Goal: Task Accomplishment & Management: Manage account settings

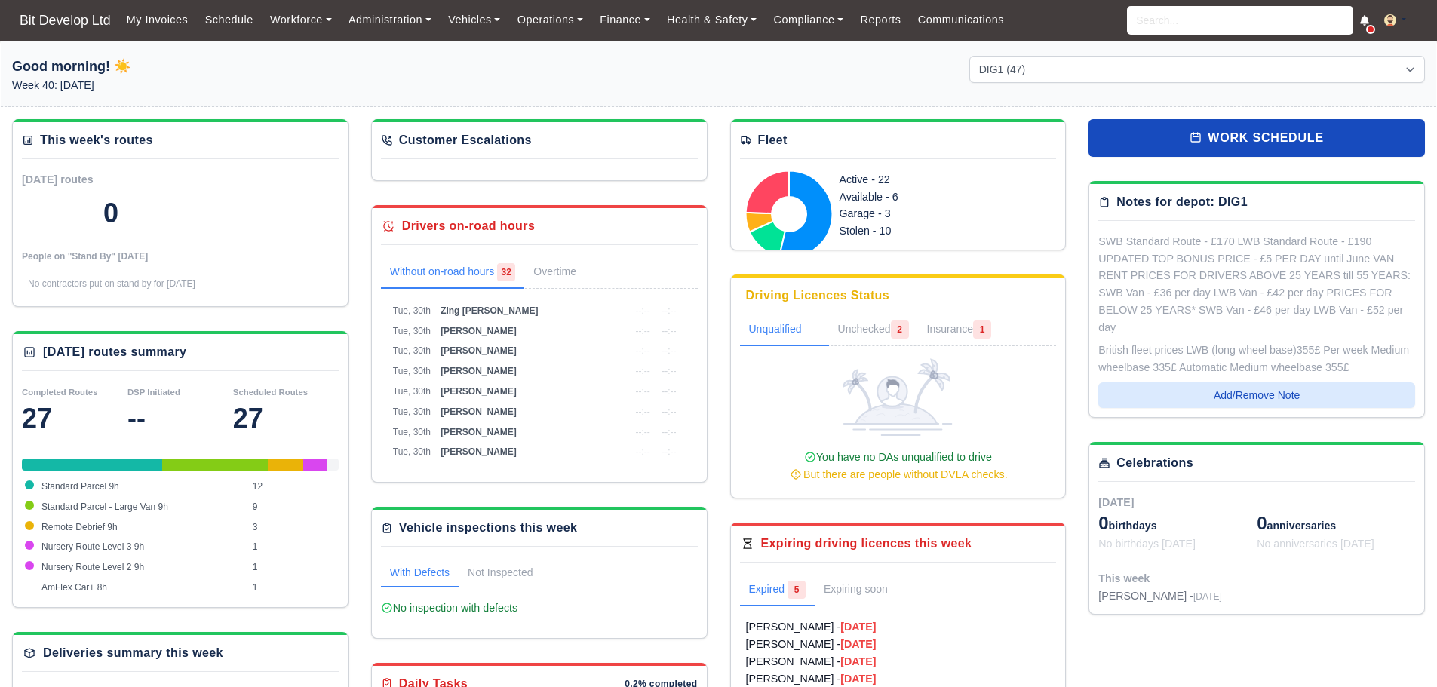
select select "2"
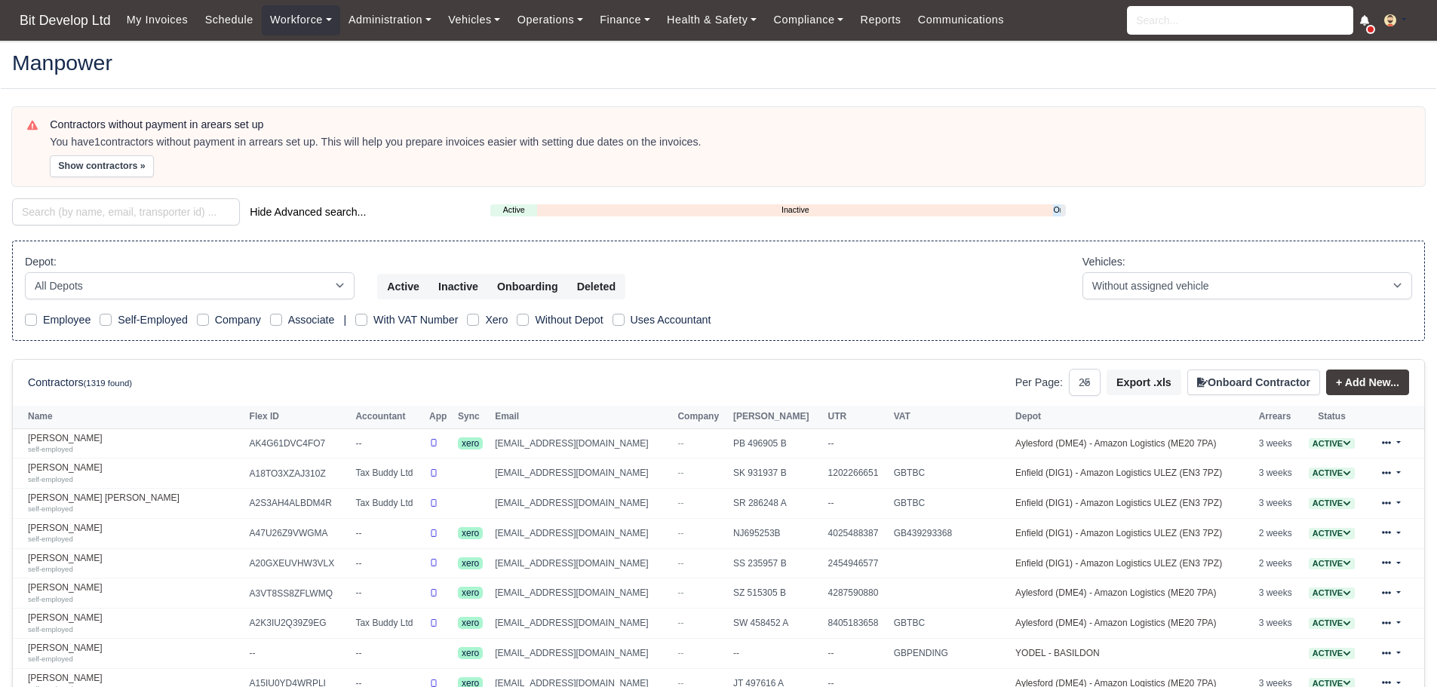
select select "25"
click at [150, 215] on input "search" at bounding box center [126, 211] width 228 height 27
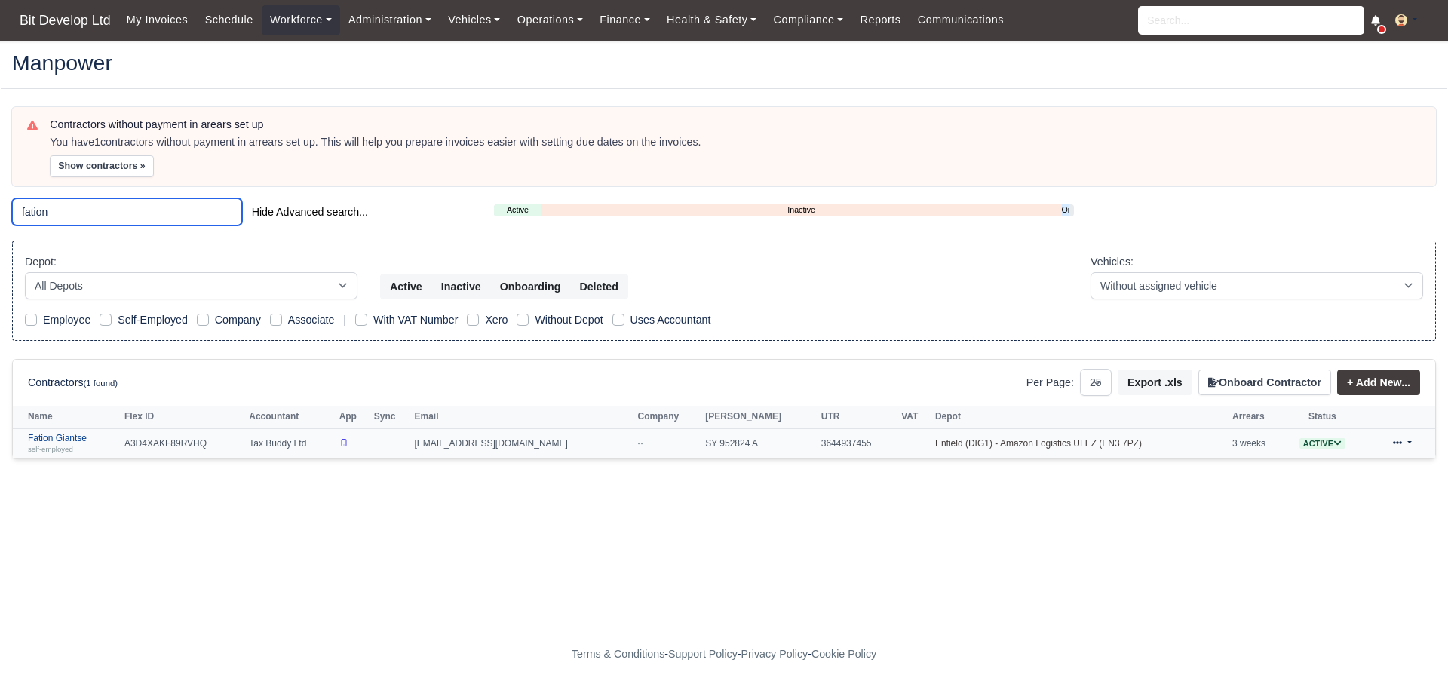
type input "fation"
click at [73, 446] on small "self-employed" at bounding box center [50, 449] width 45 height 8
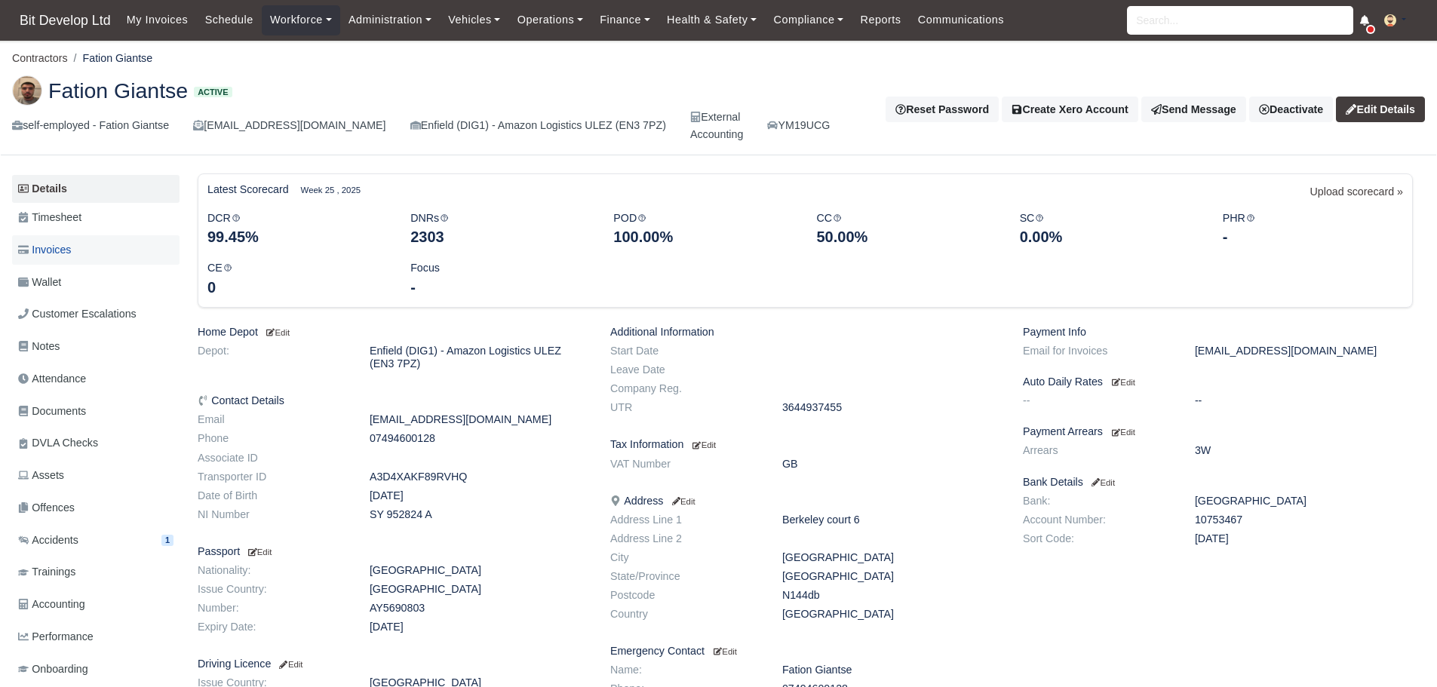
click at [71, 253] on span "Invoices" at bounding box center [44, 249] width 53 height 17
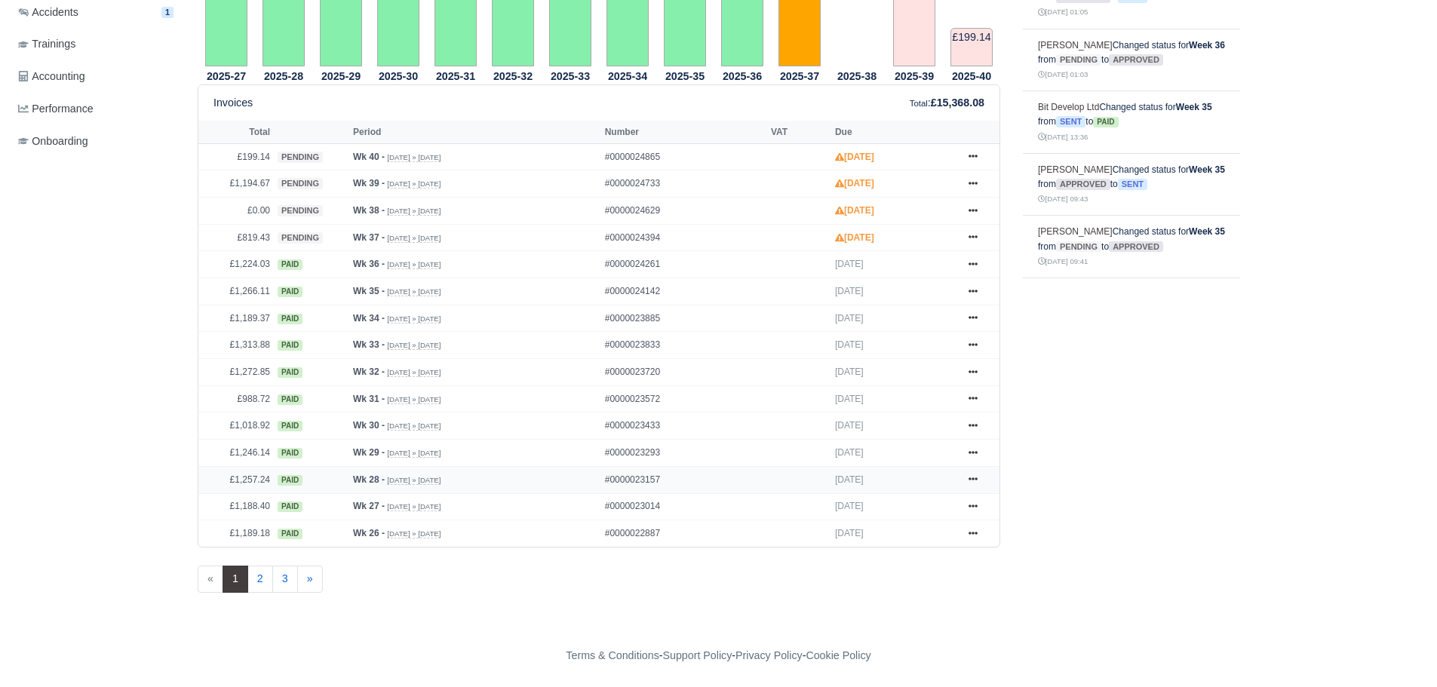
scroll to position [529, 0]
click at [259, 583] on link "2" at bounding box center [260, 578] width 26 height 27
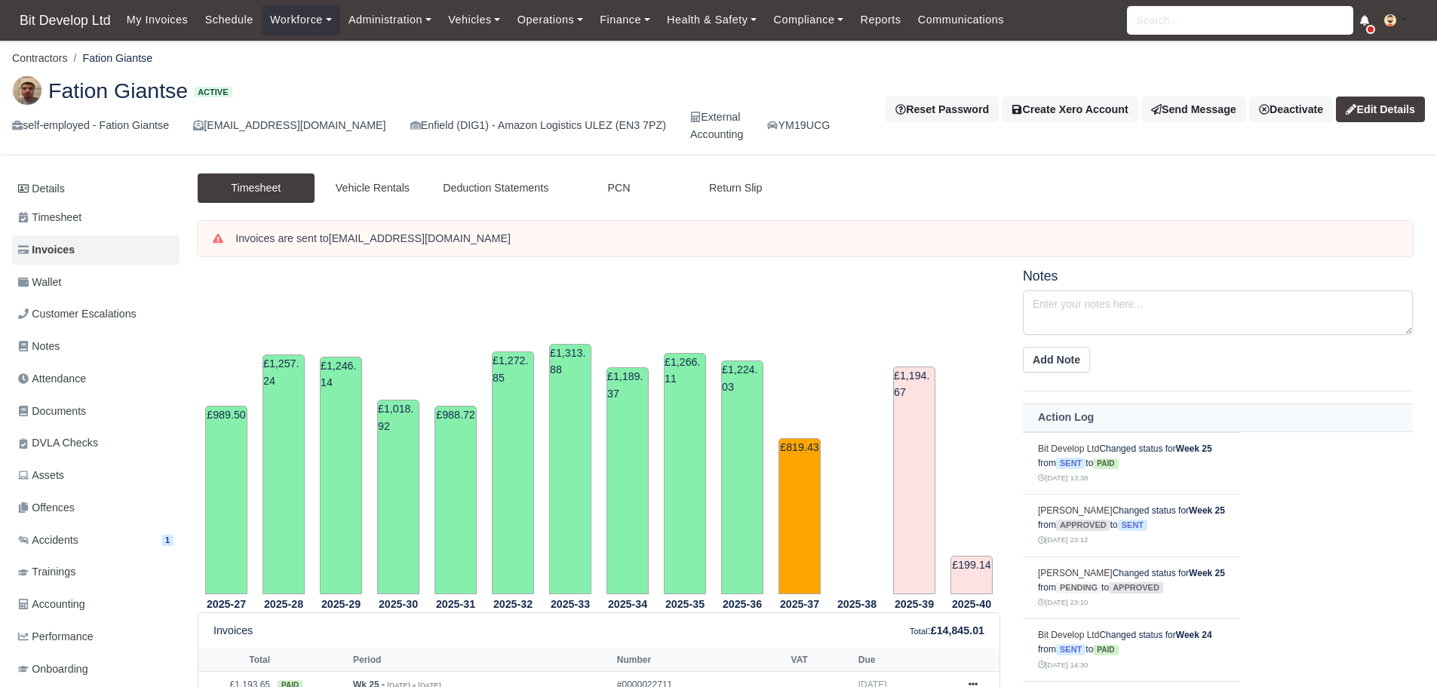
scroll to position [529, 0]
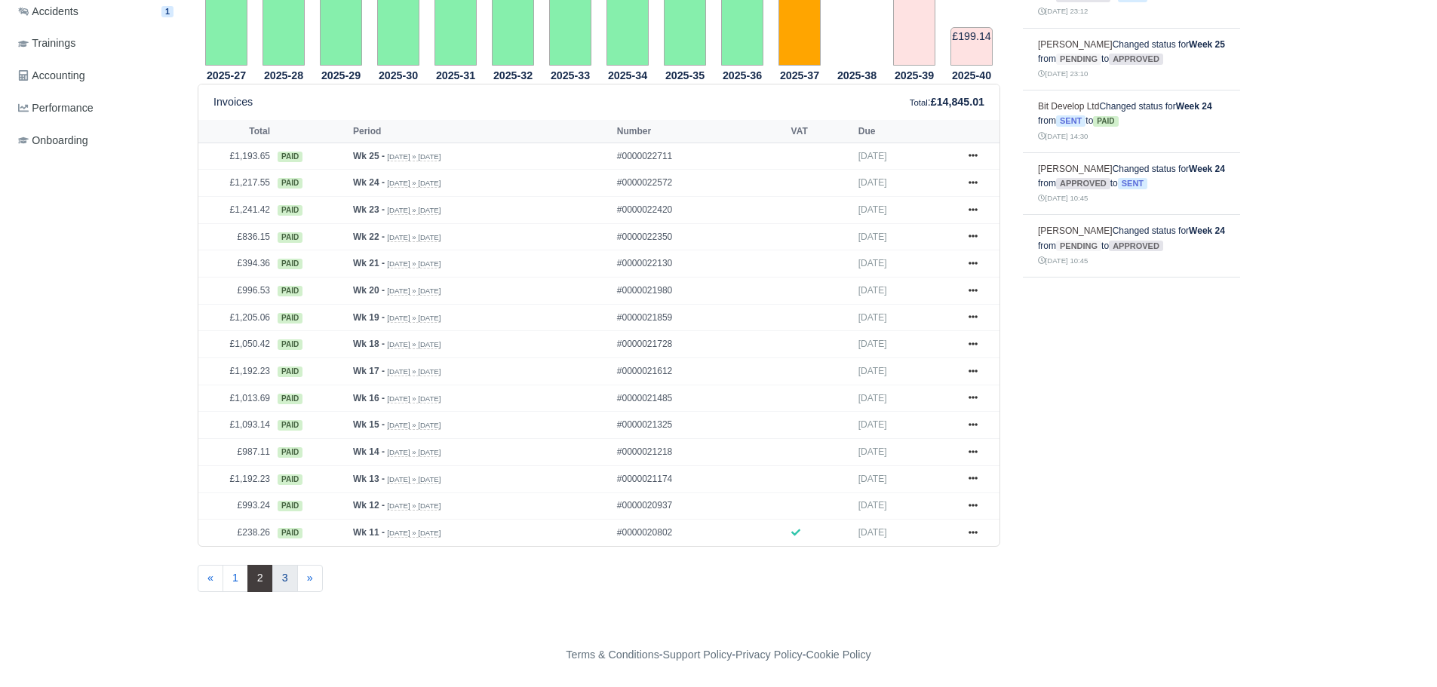
click at [282, 580] on link "3" at bounding box center [285, 578] width 26 height 27
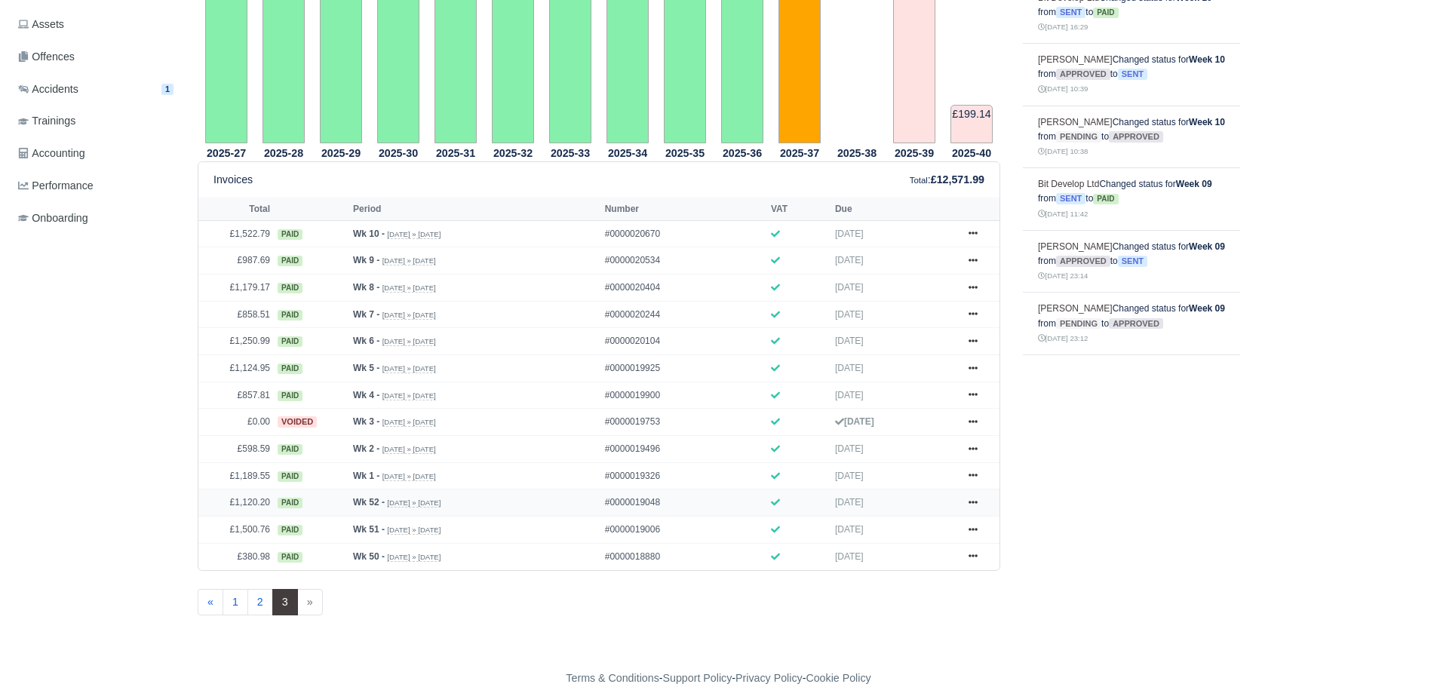
scroll to position [475, 0]
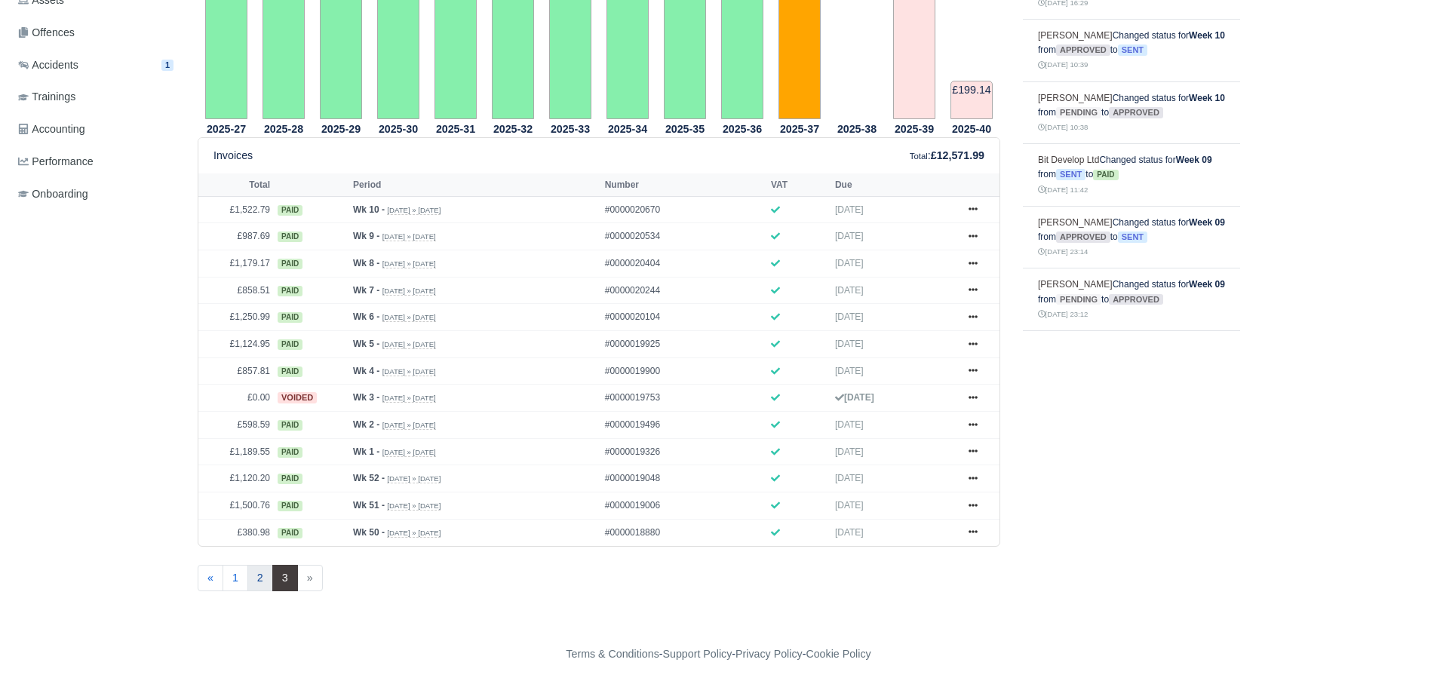
click at [256, 580] on link "2" at bounding box center [260, 578] width 26 height 27
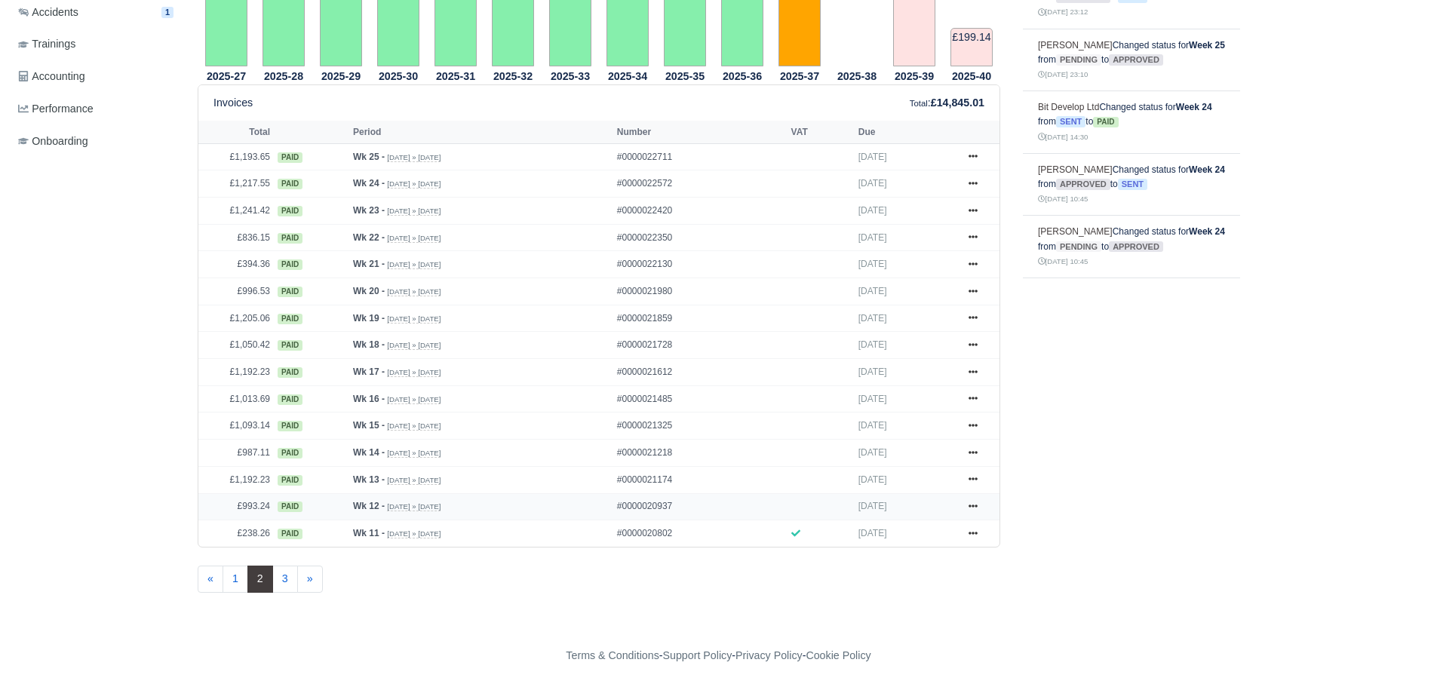
scroll to position [529, 0]
click at [286, 578] on link "3" at bounding box center [285, 578] width 26 height 27
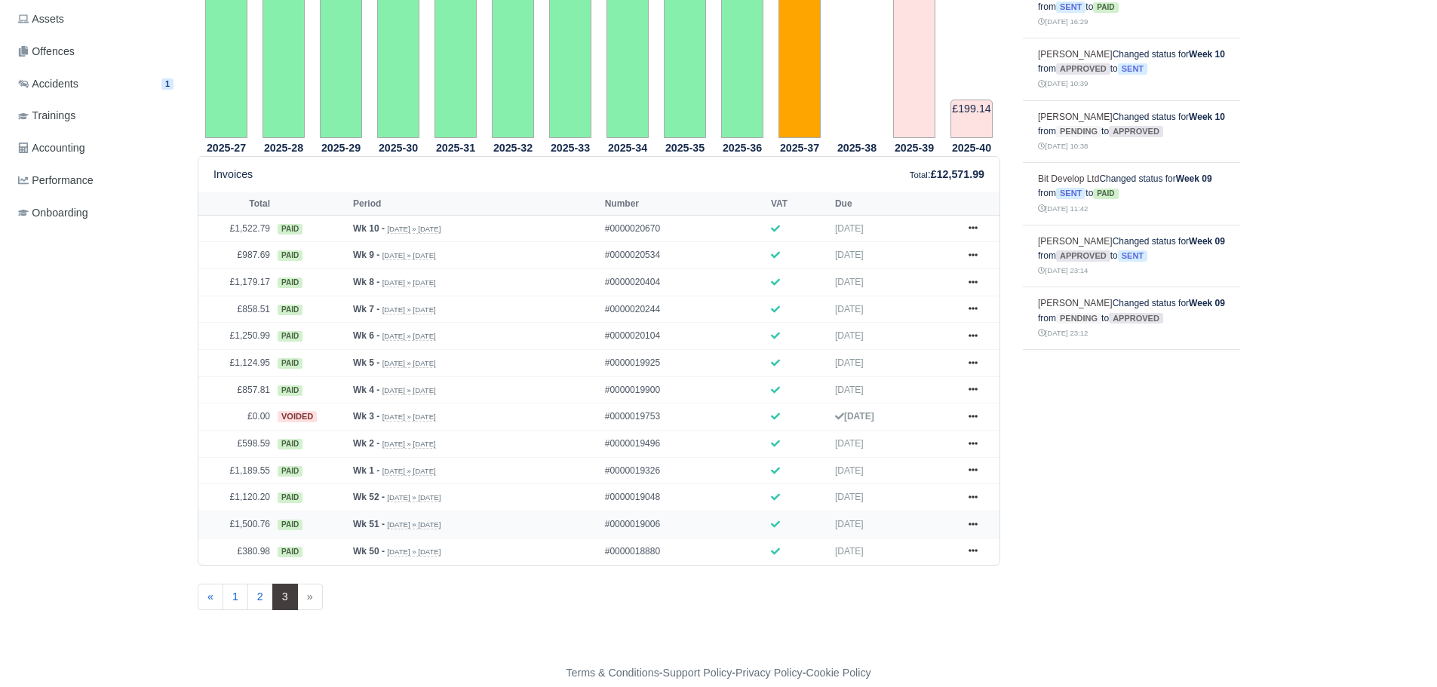
scroll to position [475, 0]
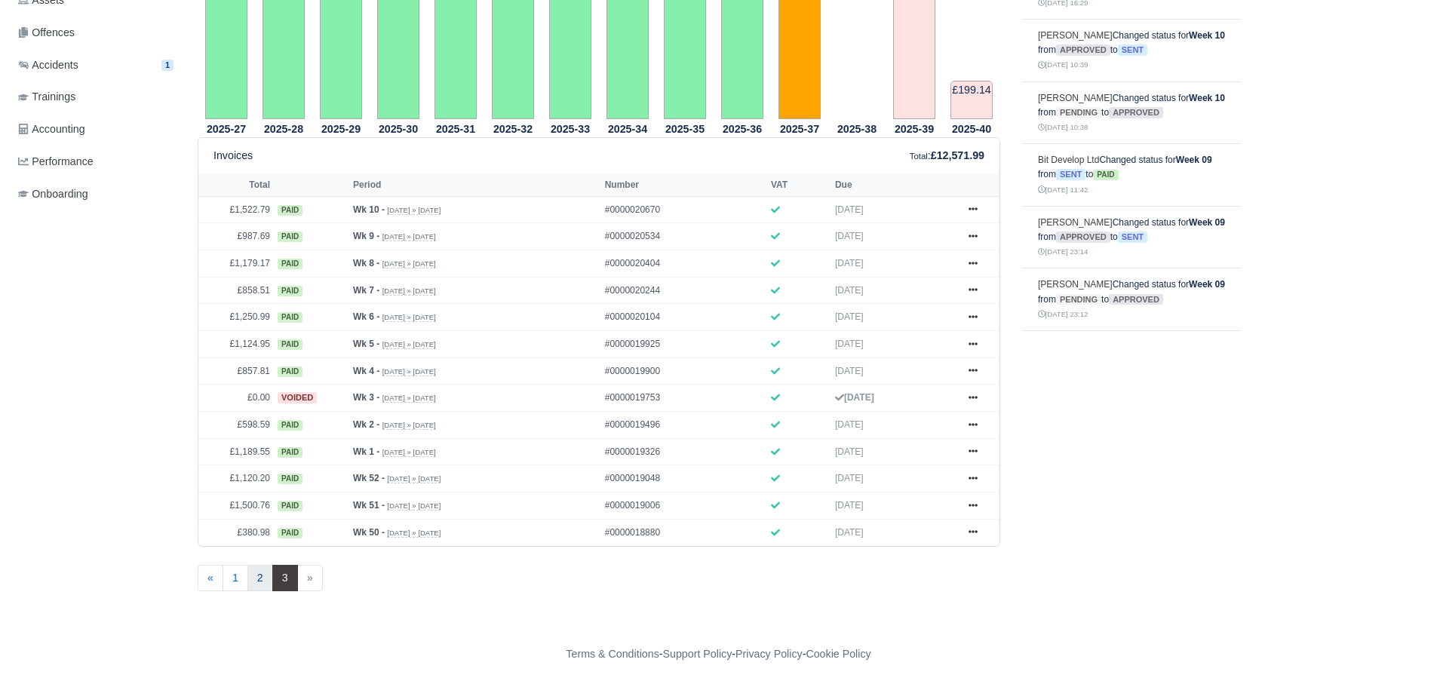
click at [256, 575] on link "2" at bounding box center [260, 578] width 26 height 27
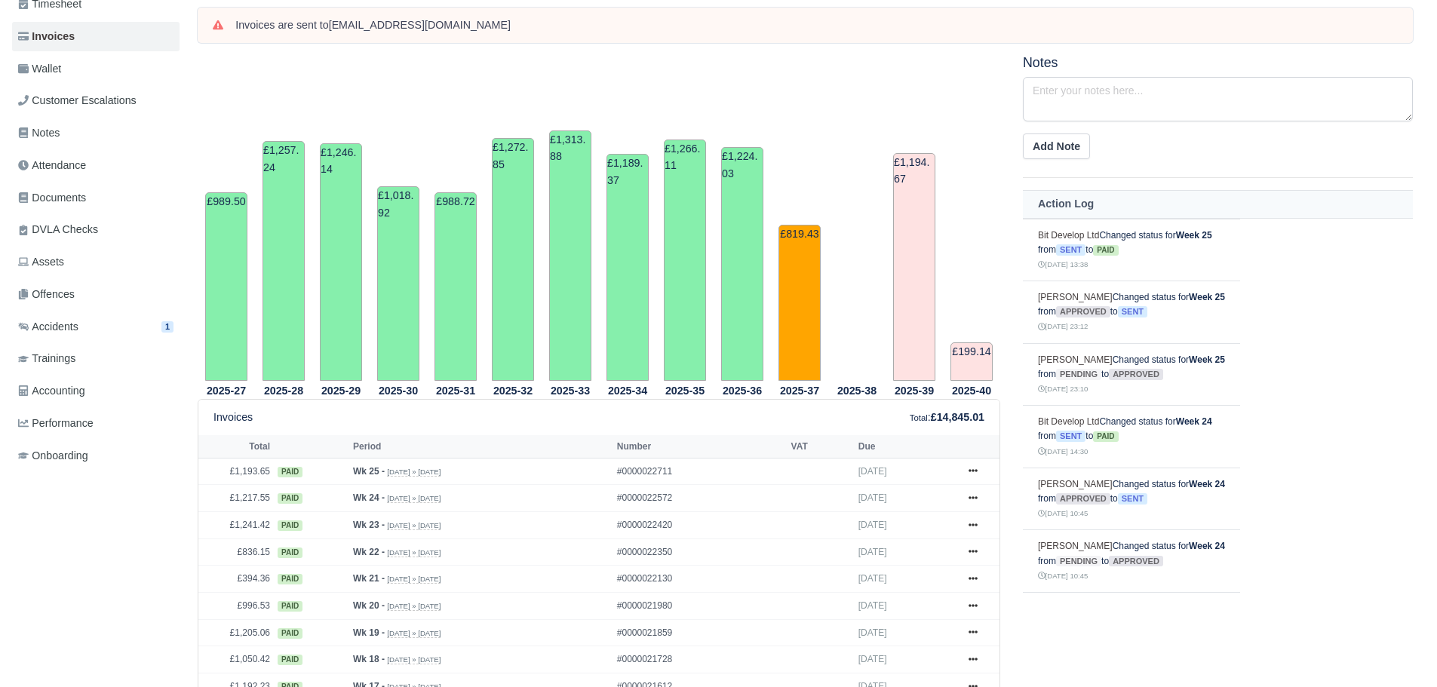
scroll to position [529, 0]
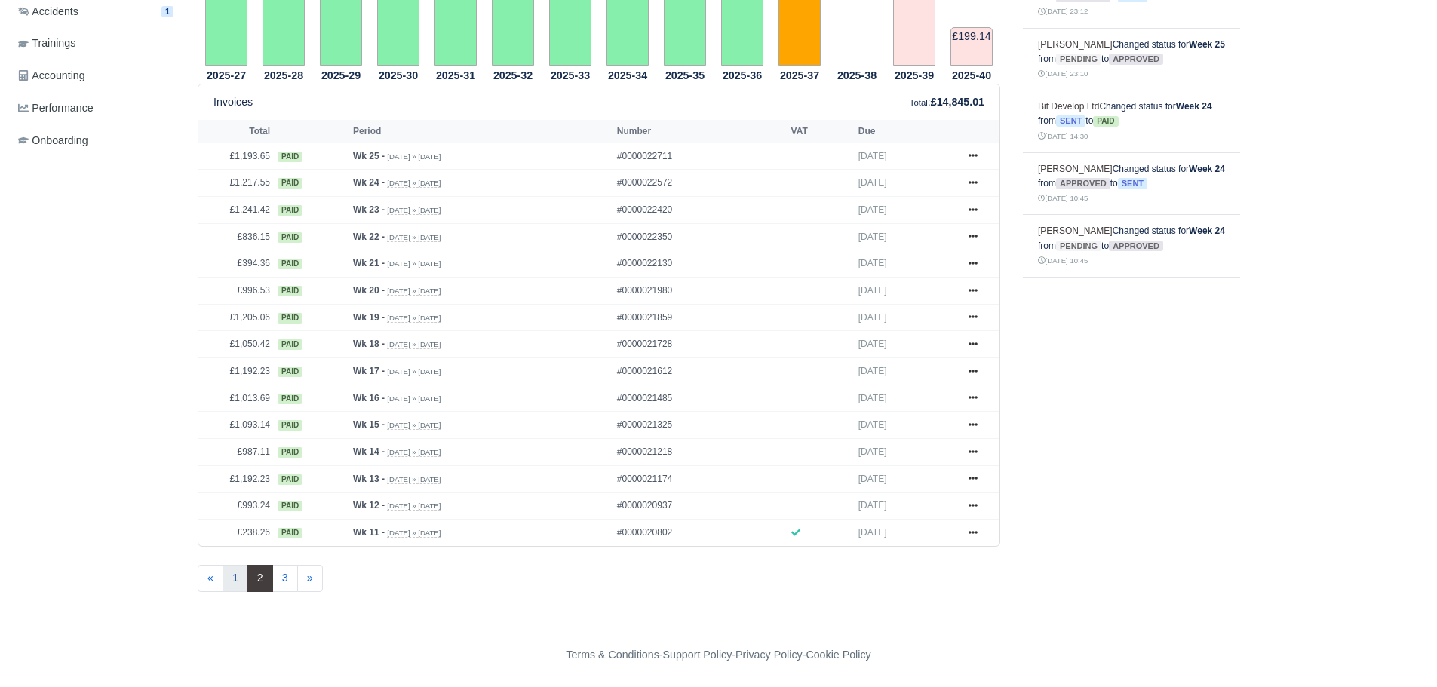
click at [232, 581] on link "1" at bounding box center [235, 578] width 26 height 27
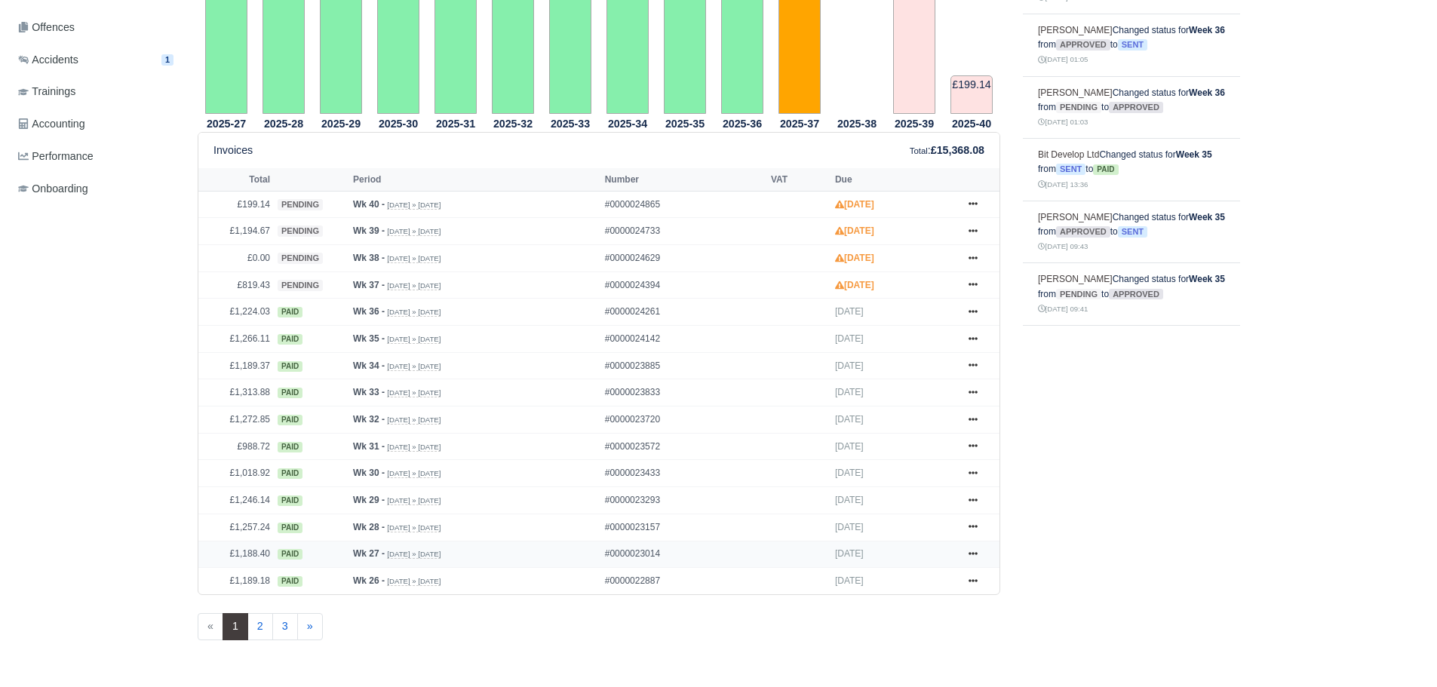
scroll to position [453, 0]
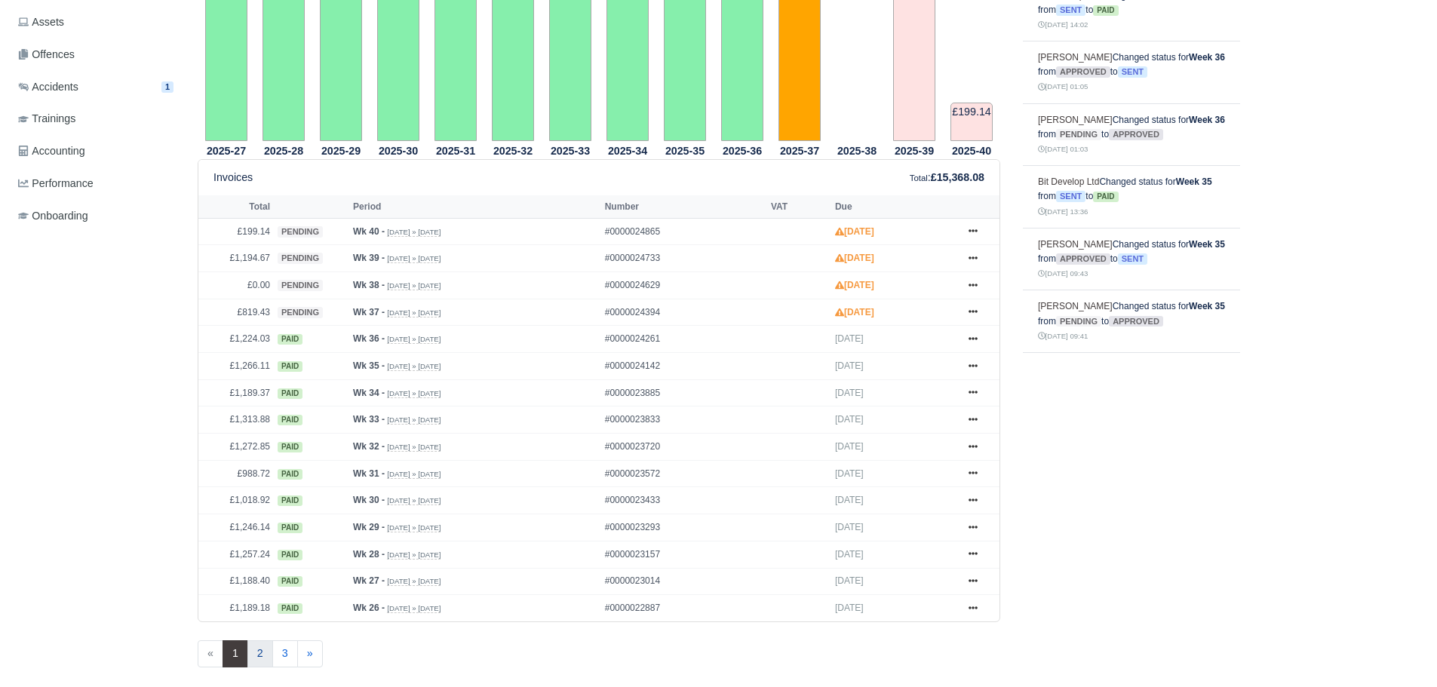
click at [264, 652] on link "2" at bounding box center [260, 653] width 26 height 27
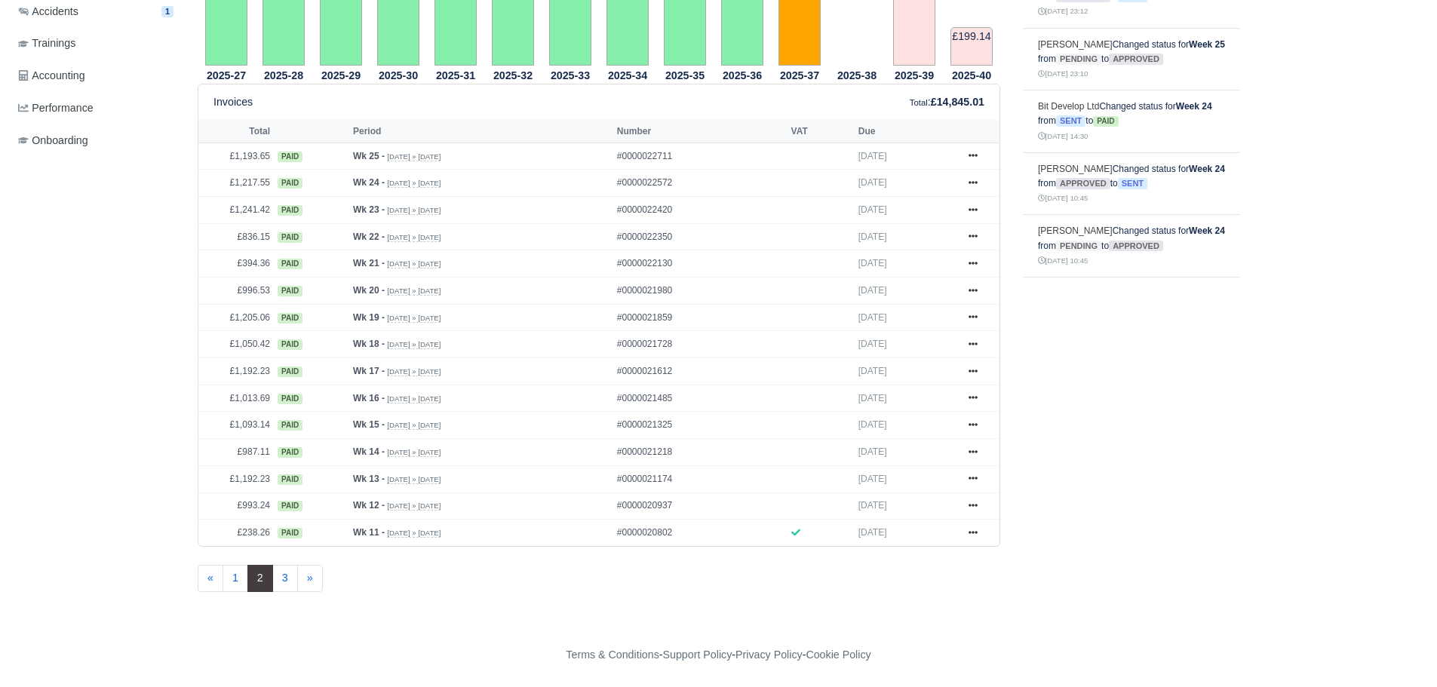
scroll to position [453, 0]
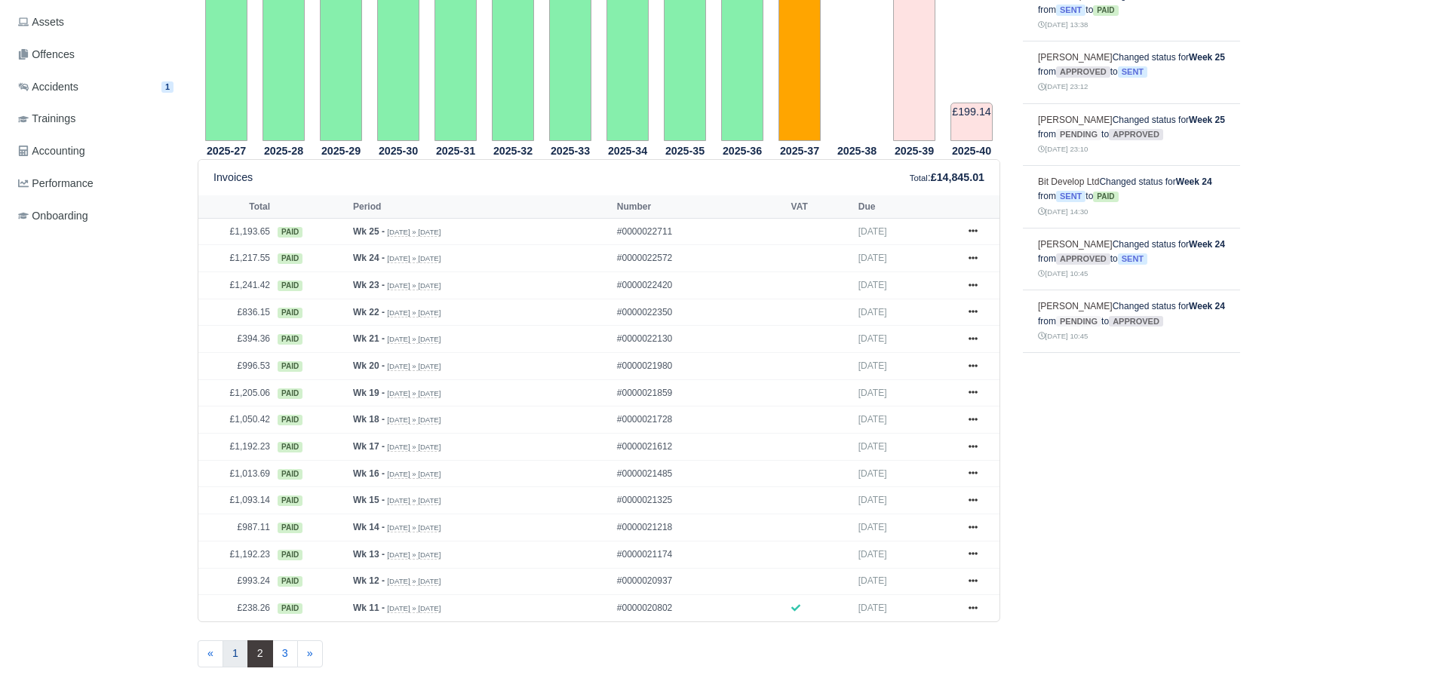
click at [239, 649] on link "1" at bounding box center [235, 653] width 26 height 27
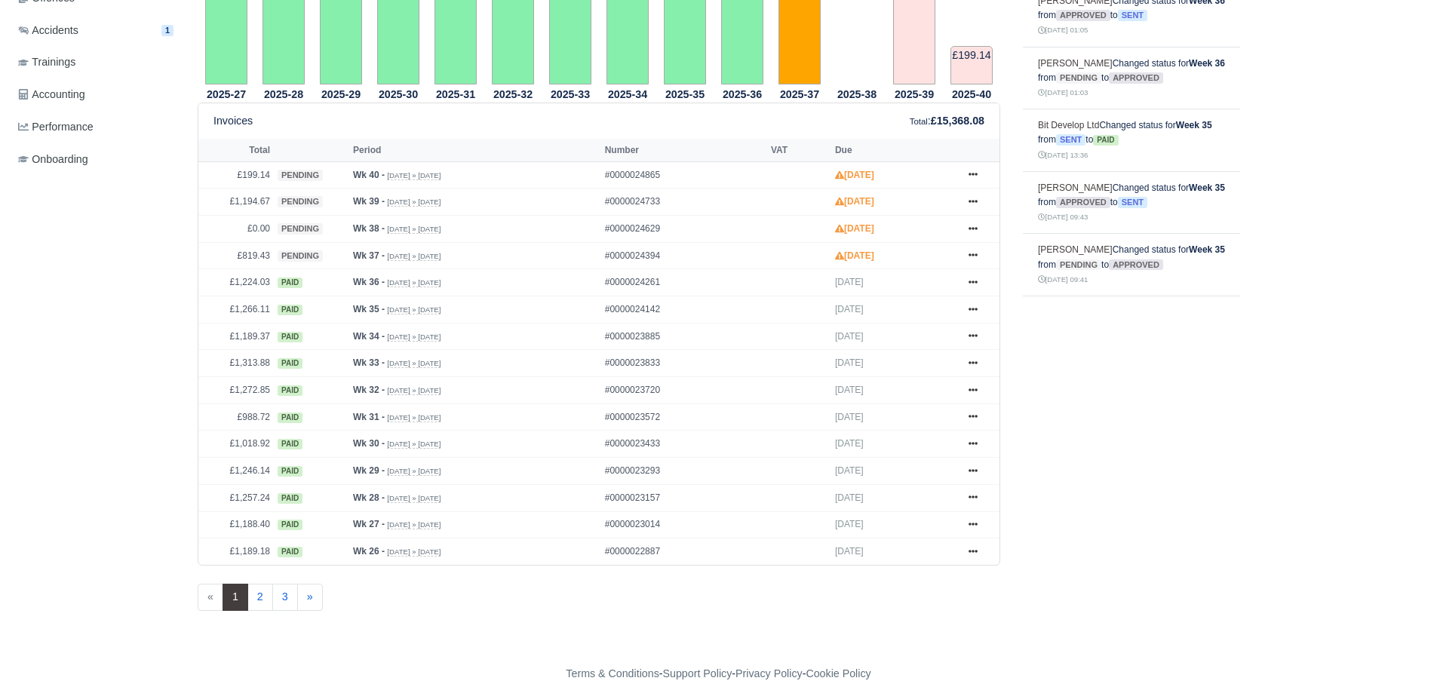
scroll to position [529, 0]
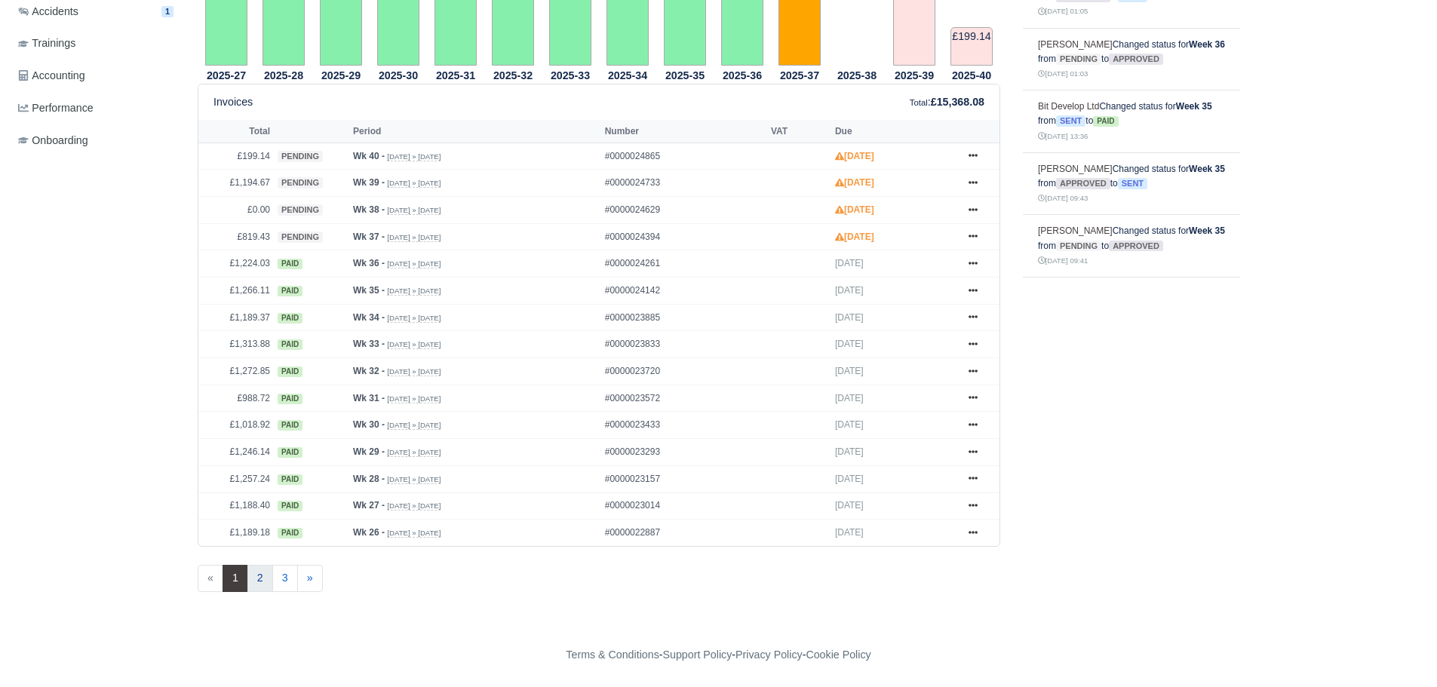
click at [262, 585] on link "2" at bounding box center [260, 578] width 26 height 27
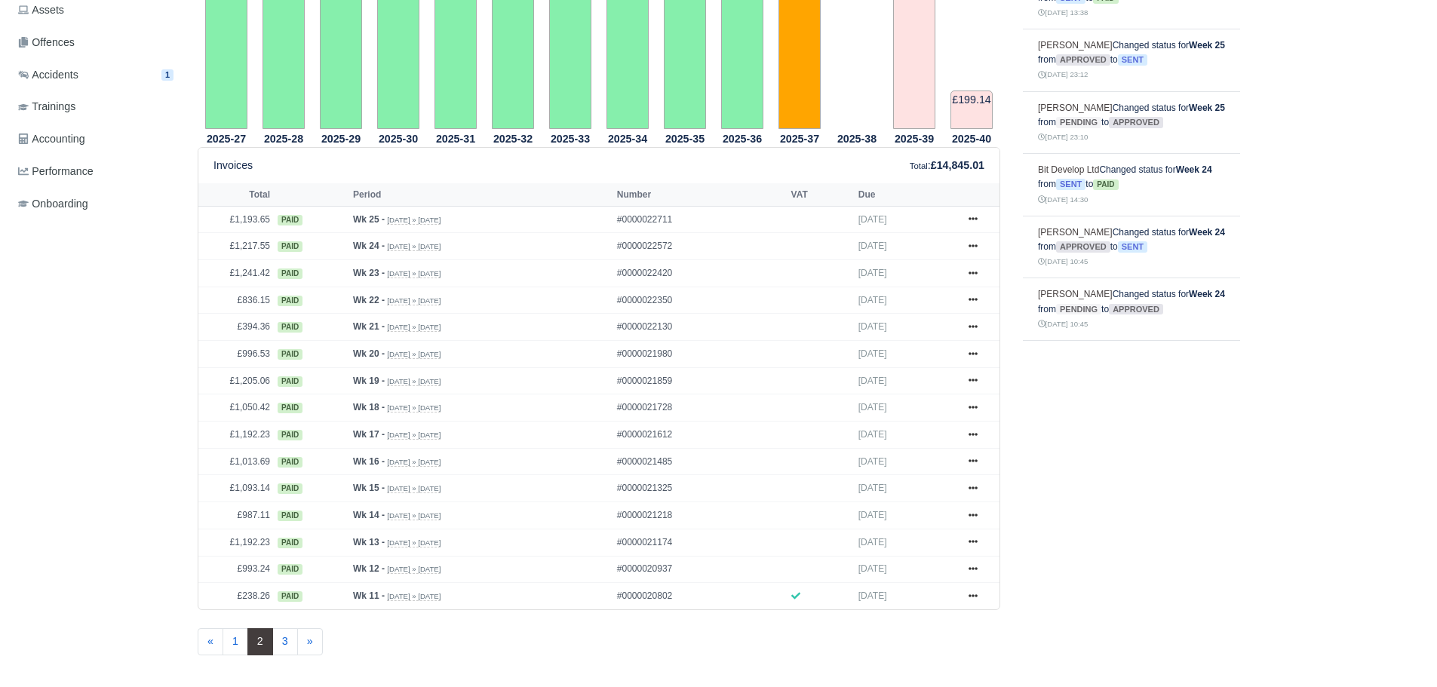
scroll to position [529, 0]
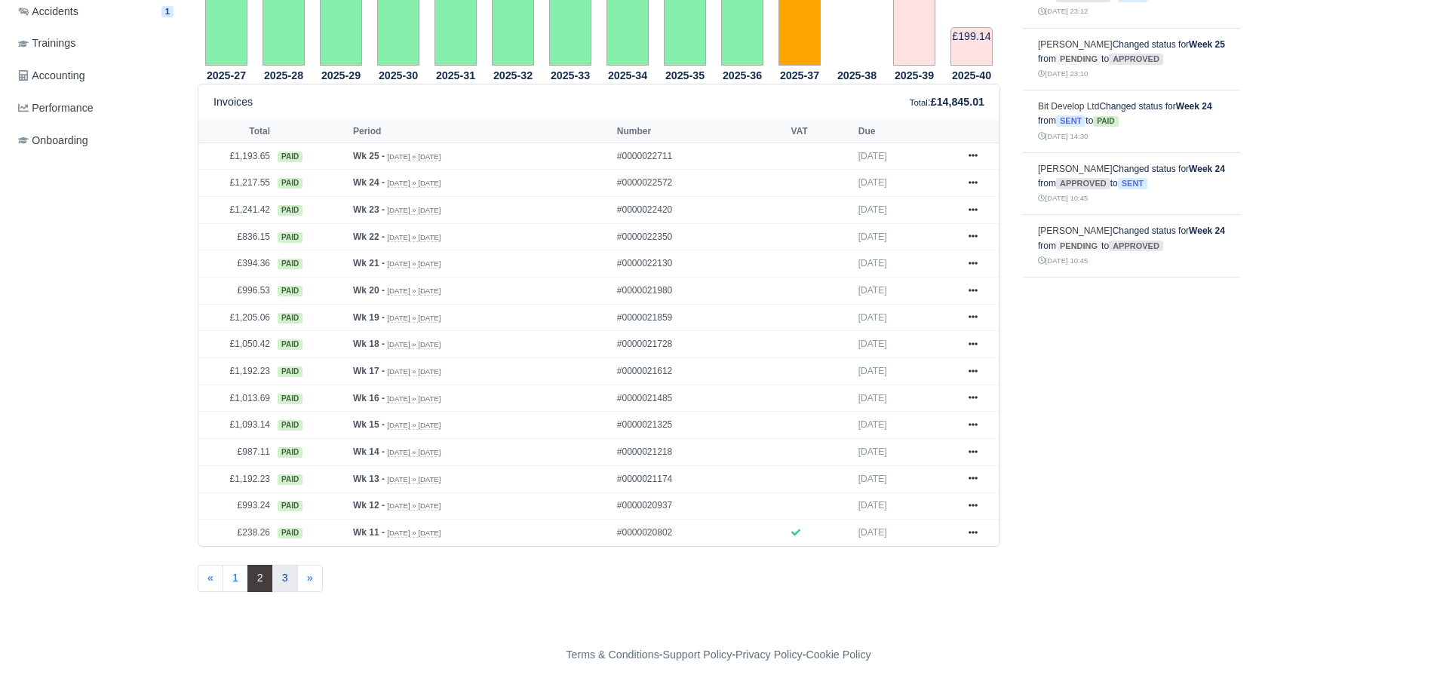
click at [287, 583] on link "3" at bounding box center [285, 578] width 26 height 27
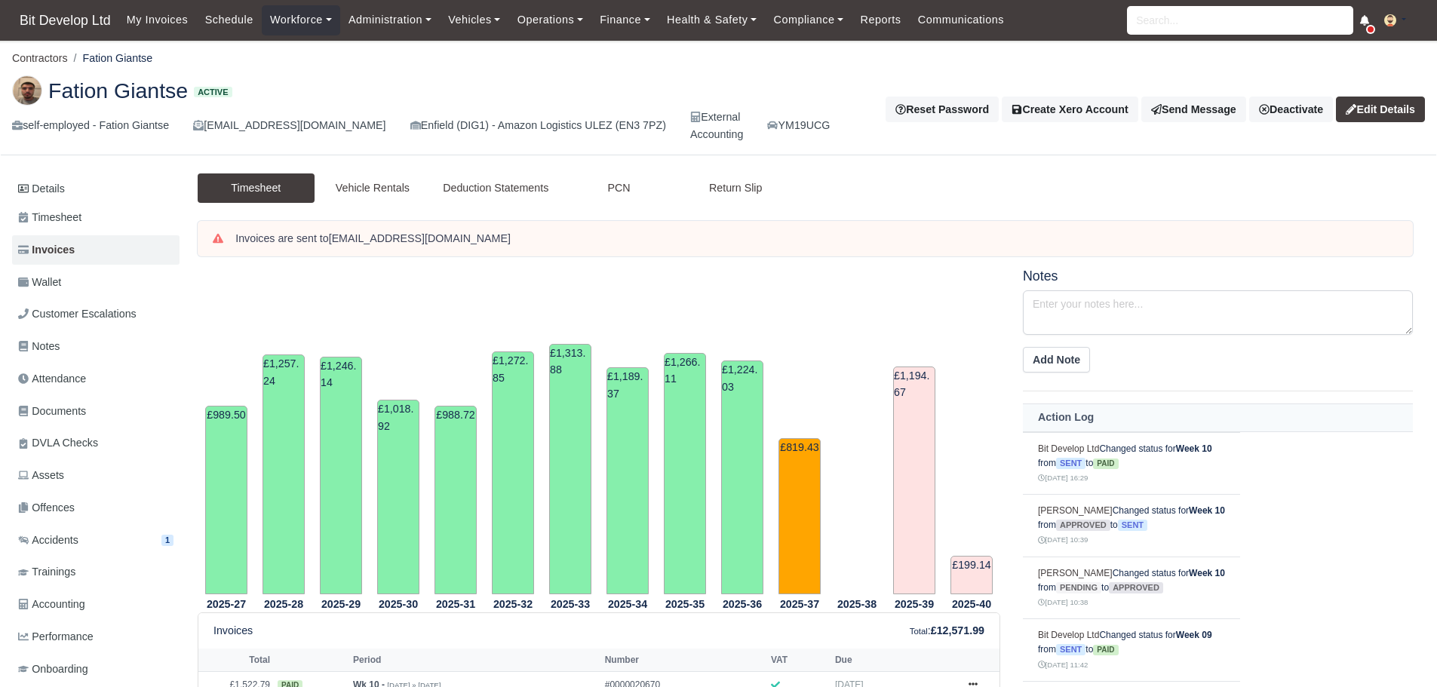
scroll to position [475, 0]
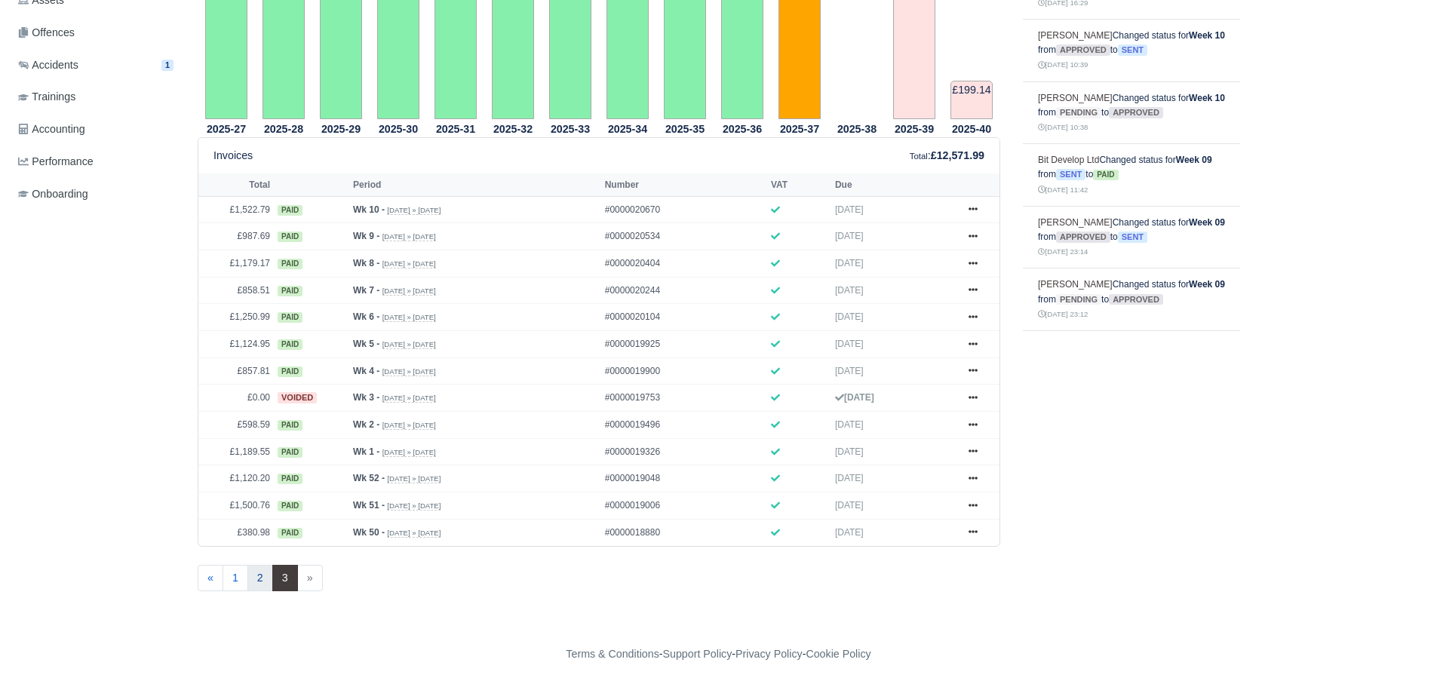
click at [256, 578] on link "2" at bounding box center [260, 578] width 26 height 27
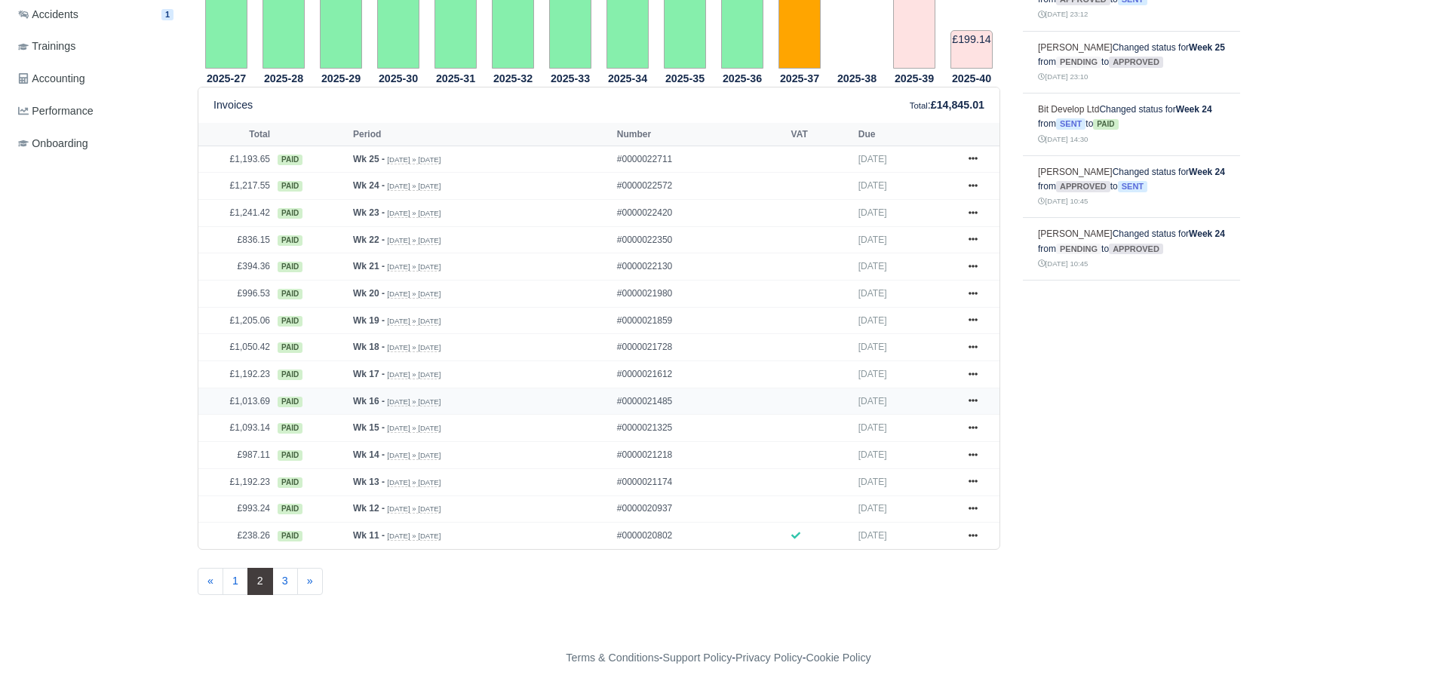
scroll to position [529, 0]
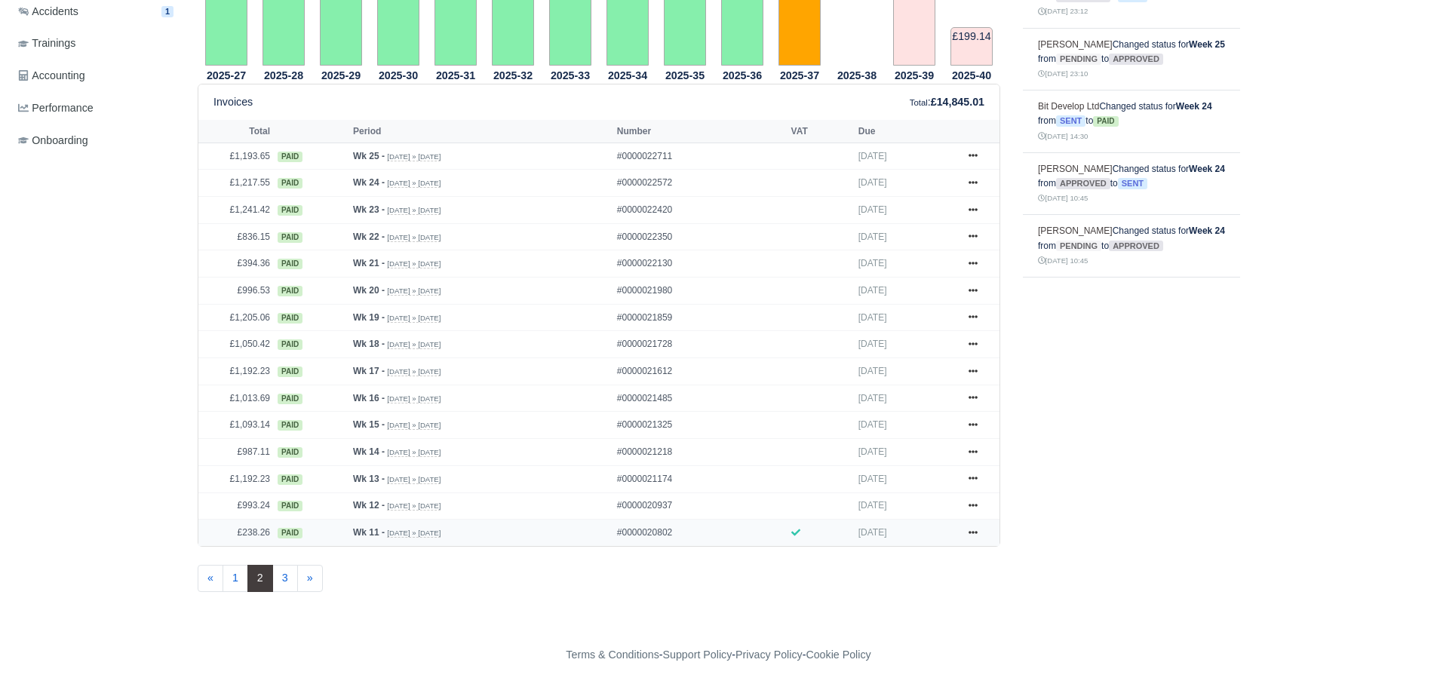
drag, startPoint x: 774, startPoint y: 531, endPoint x: 789, endPoint y: 526, distance: 15.0
click at [787, 531] on td at bounding box center [820, 533] width 67 height 26
click at [858, 529] on span "[DATE]" at bounding box center [872, 532] width 29 height 11
click at [976, 529] on icon at bounding box center [972, 532] width 9 height 9
click at [733, 606] on div "2025-27 £989.50 2025-28 £1,257.24 2025-29 £1,246.14 2025-30 £1,018.92 :" at bounding box center [804, 181] width 1237 height 882
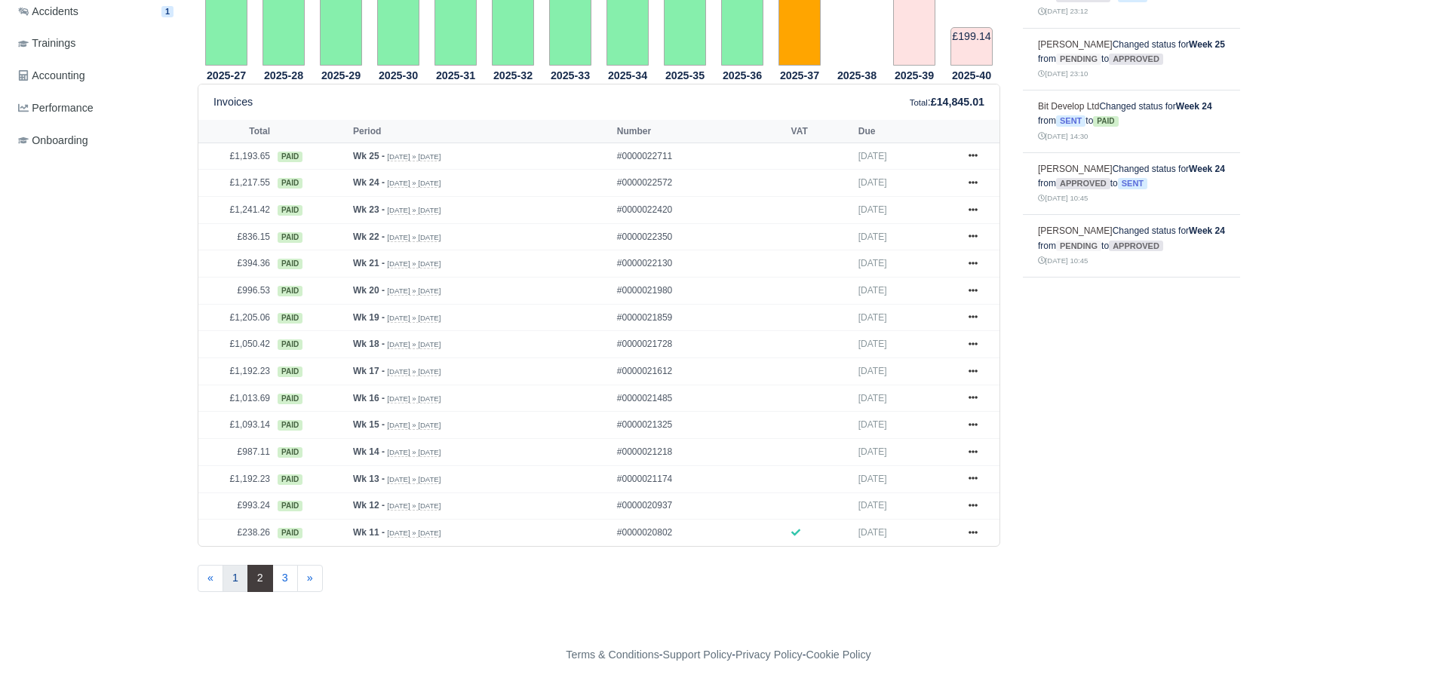
click at [233, 582] on link "1" at bounding box center [235, 578] width 26 height 27
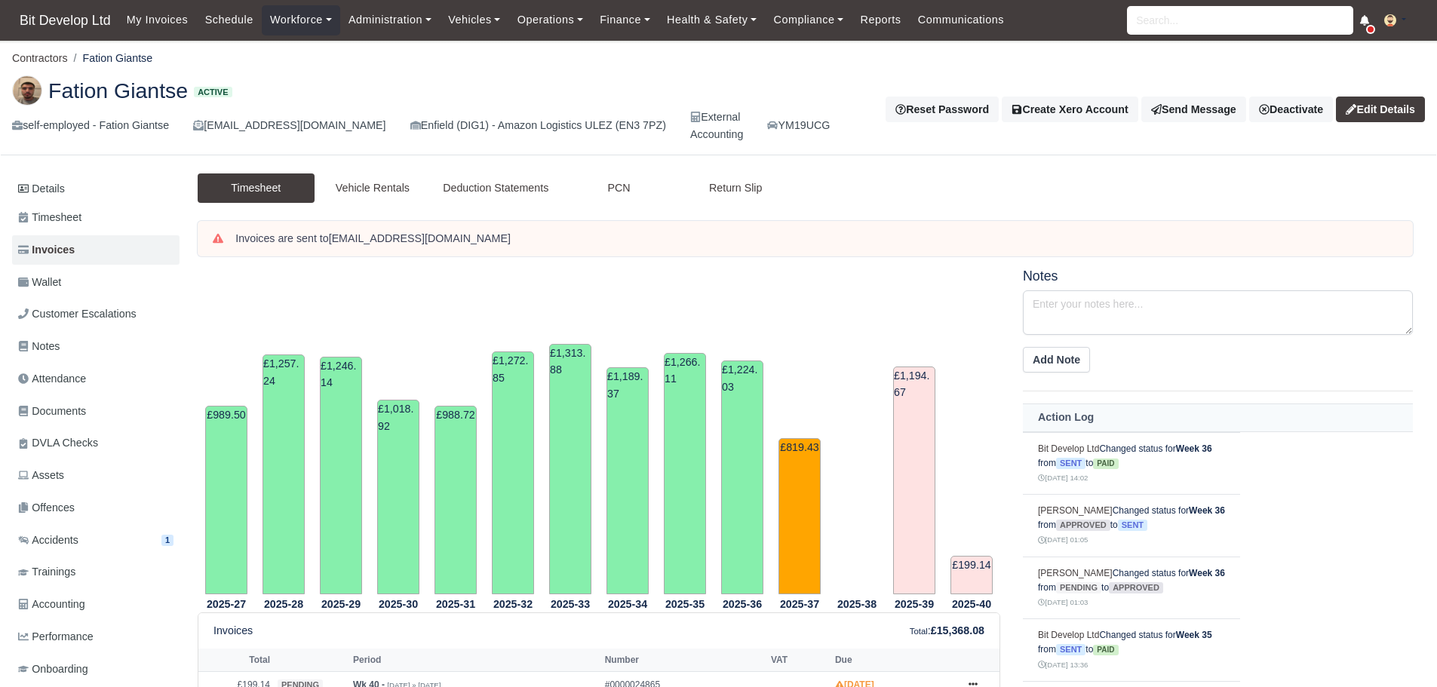
scroll to position [529, 0]
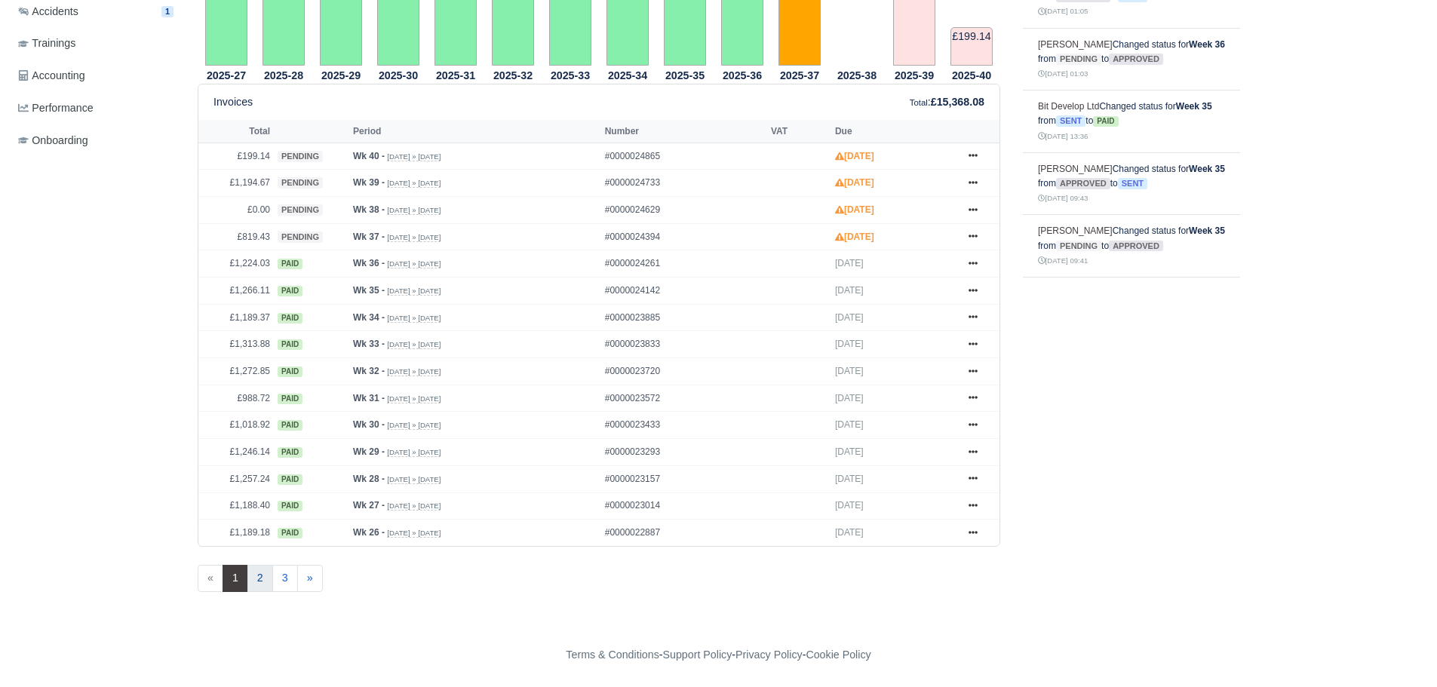
click at [257, 579] on link "2" at bounding box center [260, 578] width 26 height 27
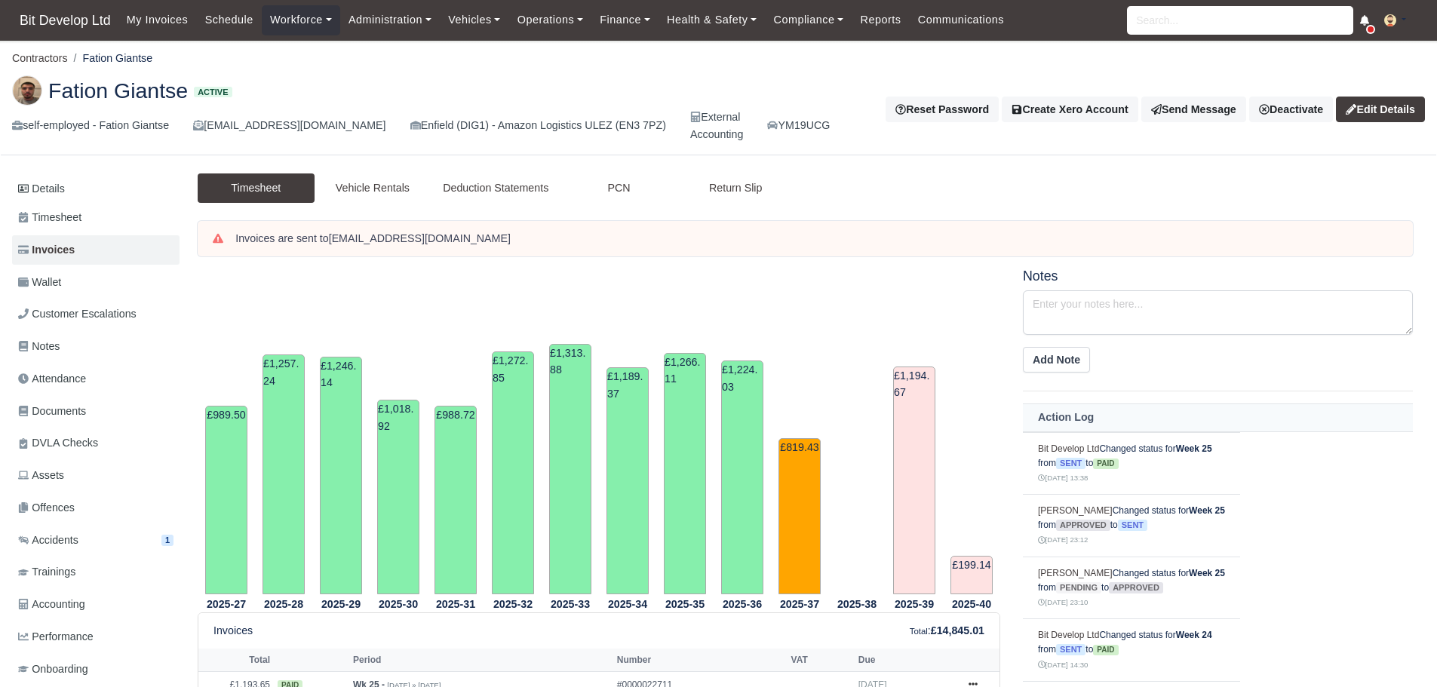
scroll to position [529, 0]
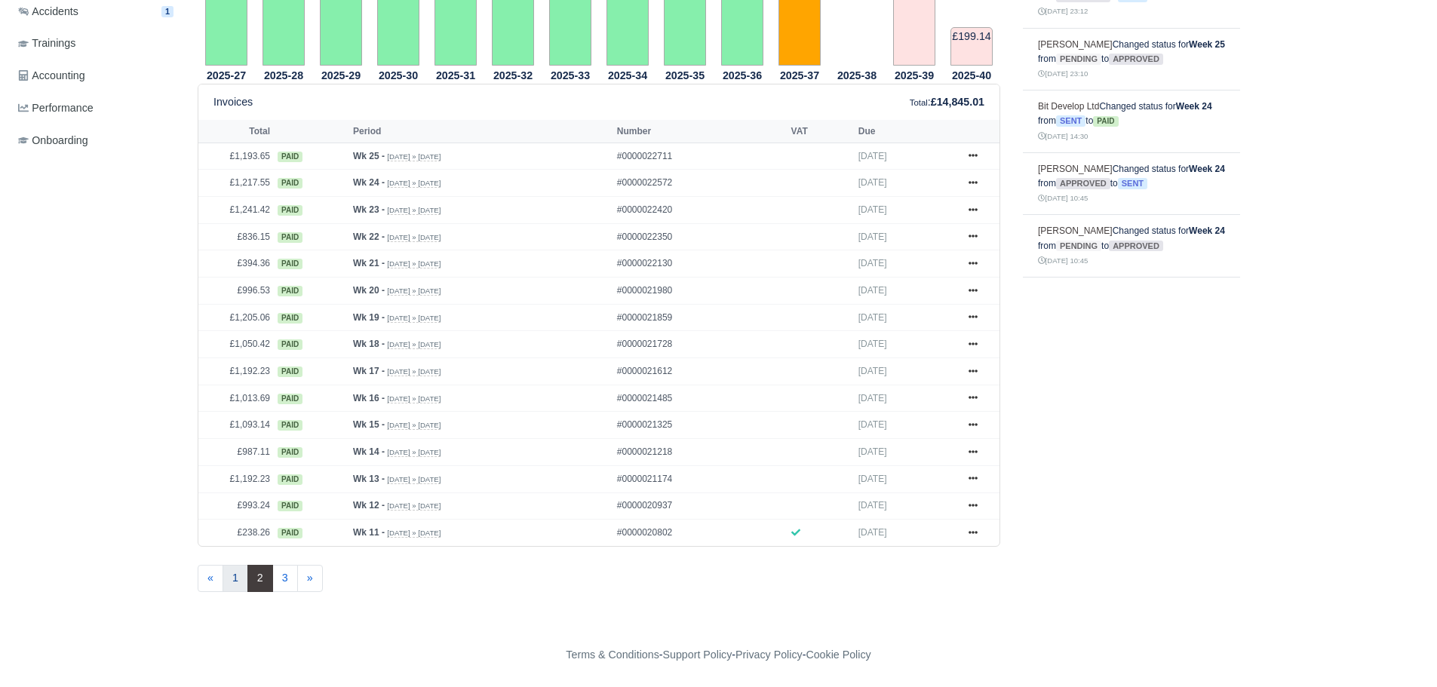
click at [235, 573] on link "1" at bounding box center [235, 578] width 26 height 27
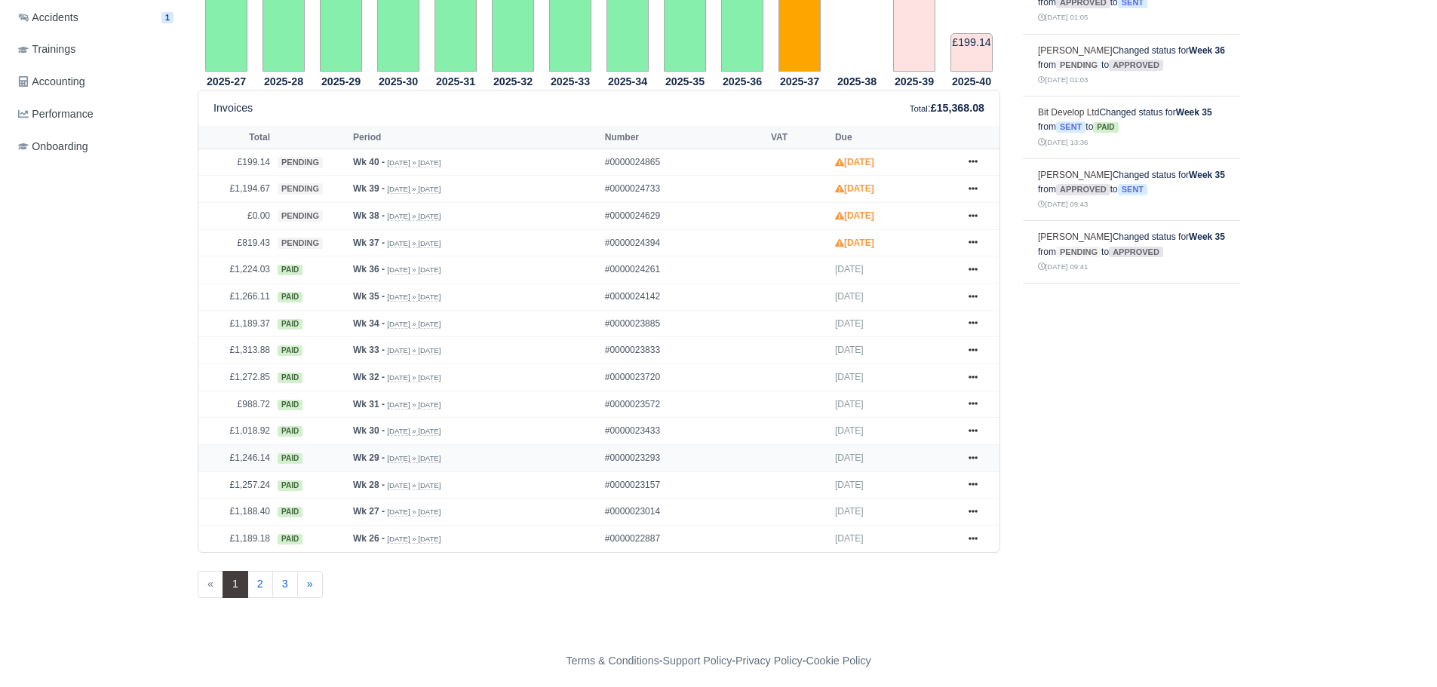
scroll to position [529, 0]
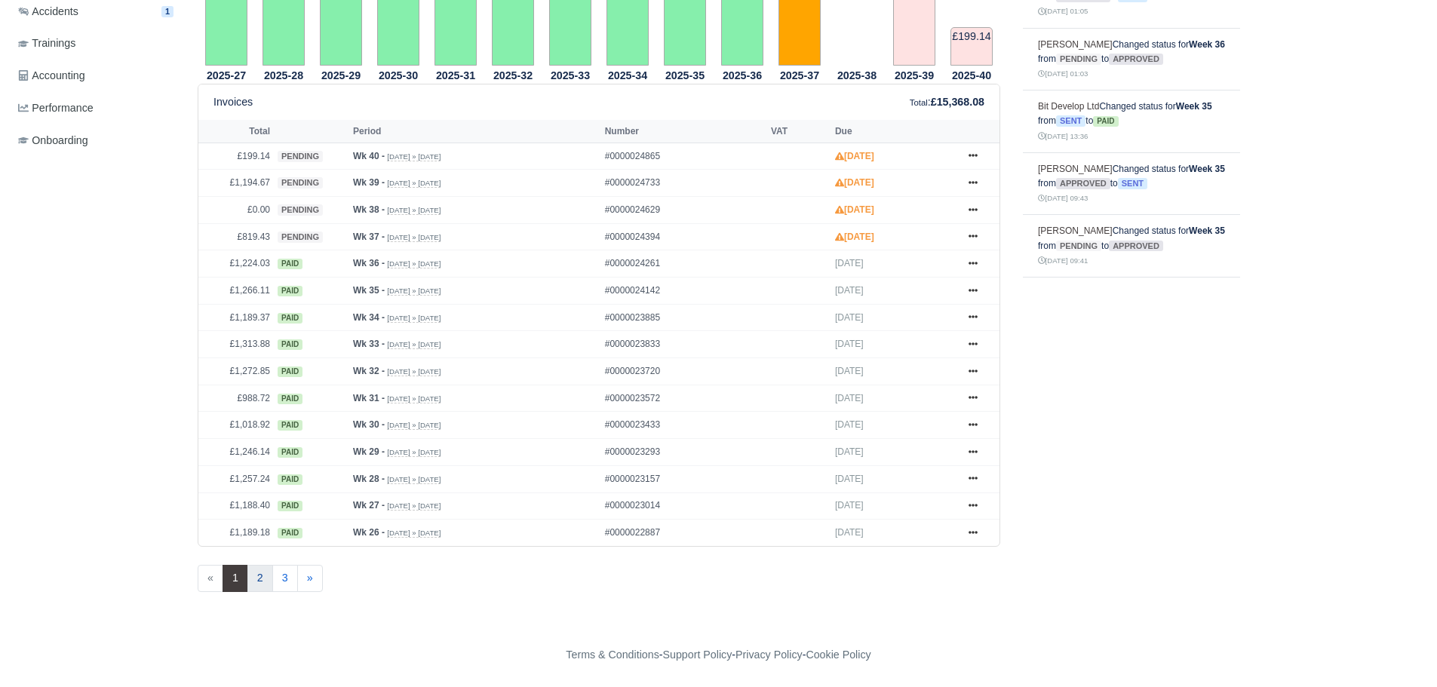
click at [259, 584] on link "2" at bounding box center [260, 578] width 26 height 27
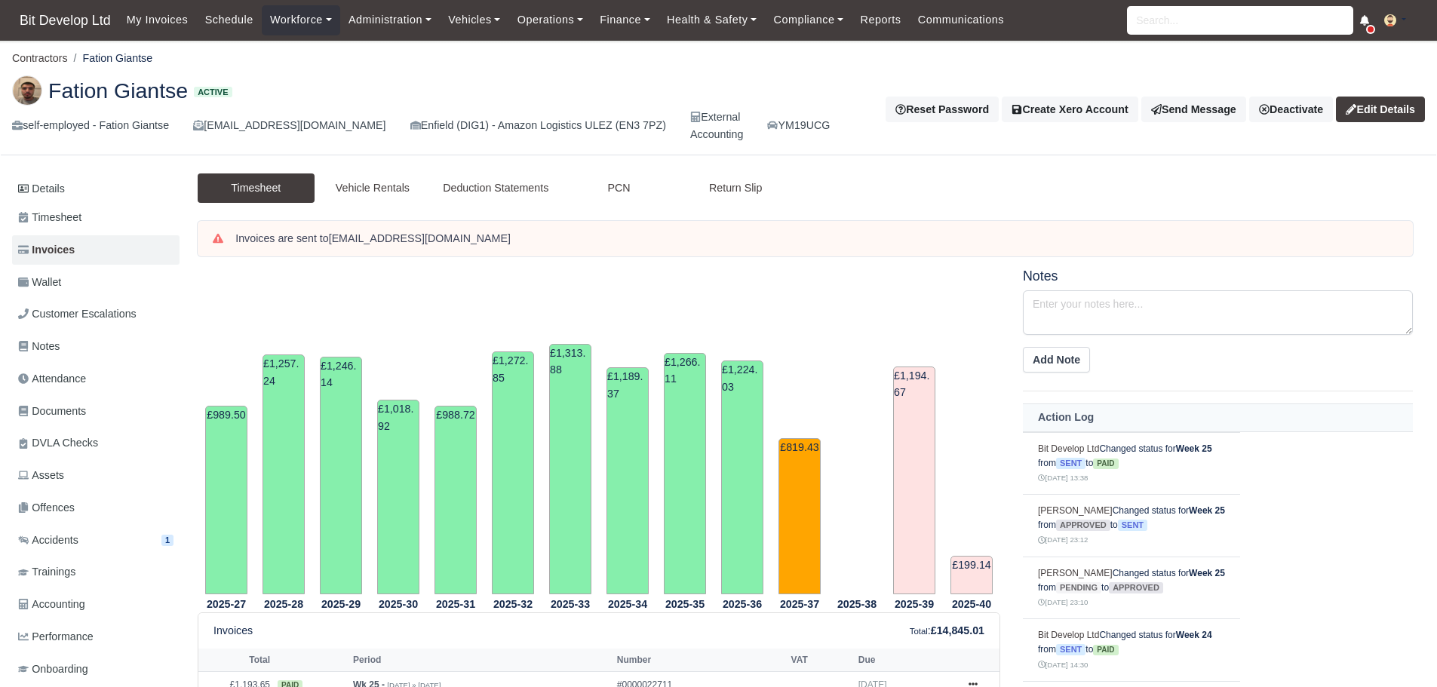
scroll to position [529, 0]
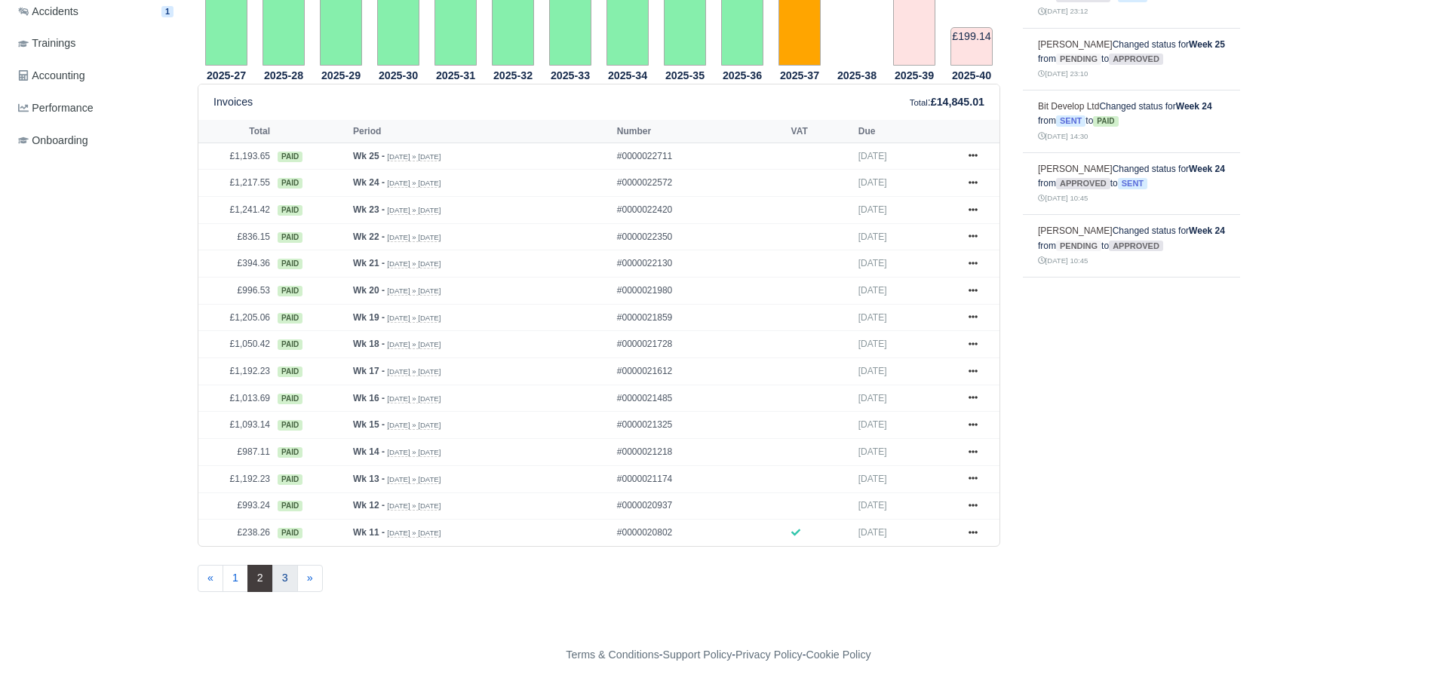
click at [283, 584] on link "3" at bounding box center [285, 578] width 26 height 27
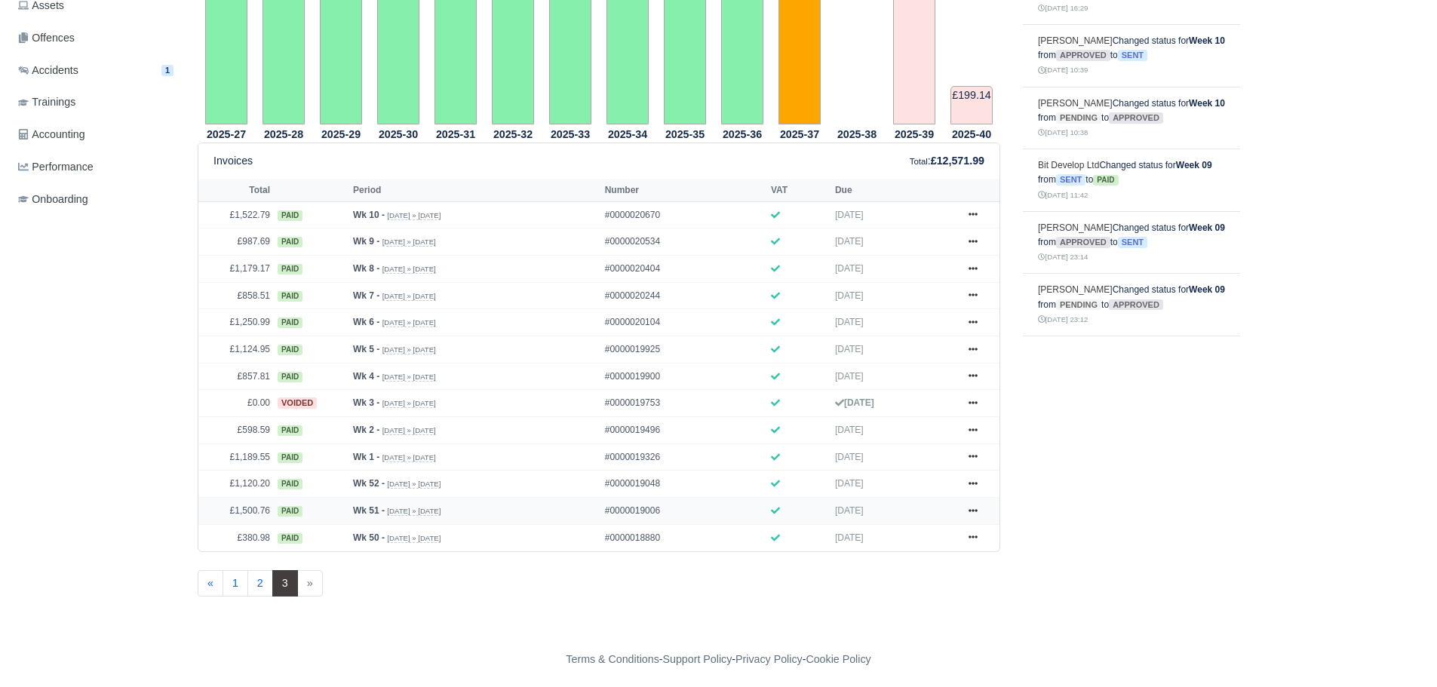
scroll to position [475, 0]
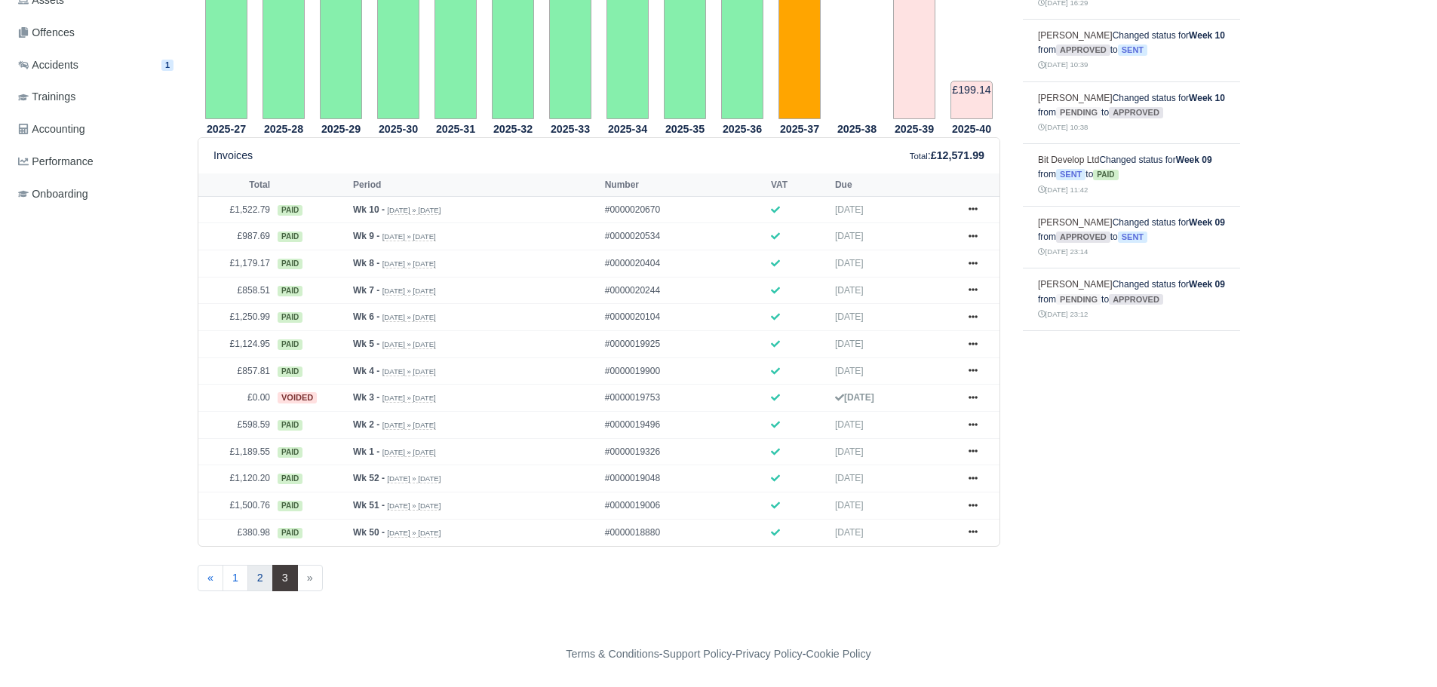
click at [256, 582] on link "2" at bounding box center [260, 578] width 26 height 27
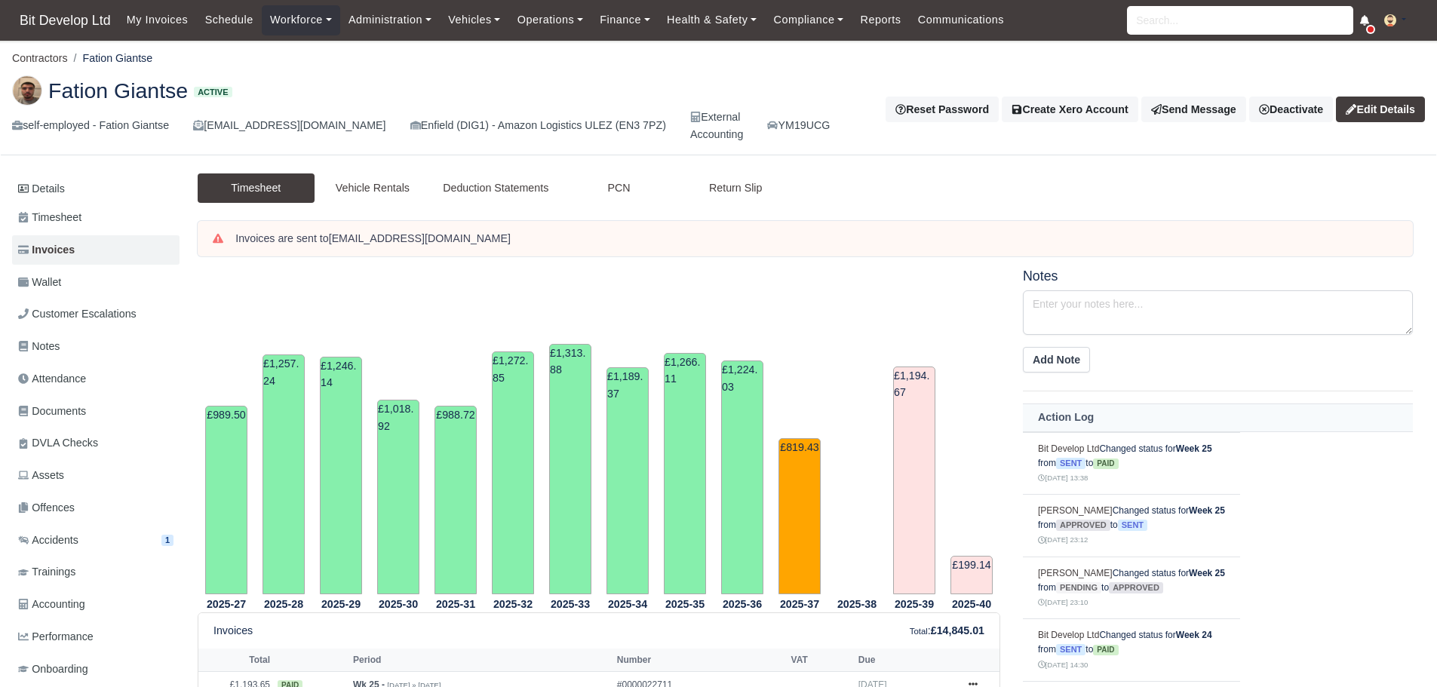
scroll to position [529, 0]
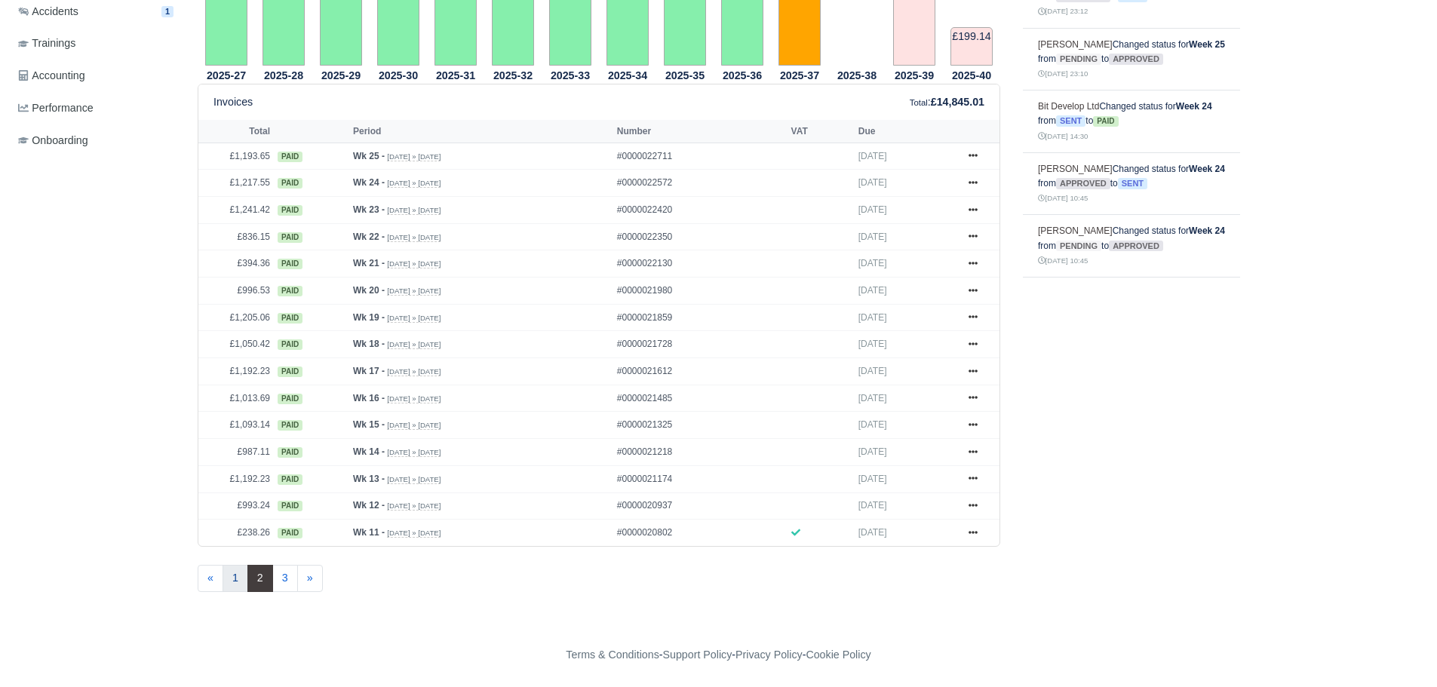
click at [234, 579] on link "1" at bounding box center [235, 578] width 26 height 27
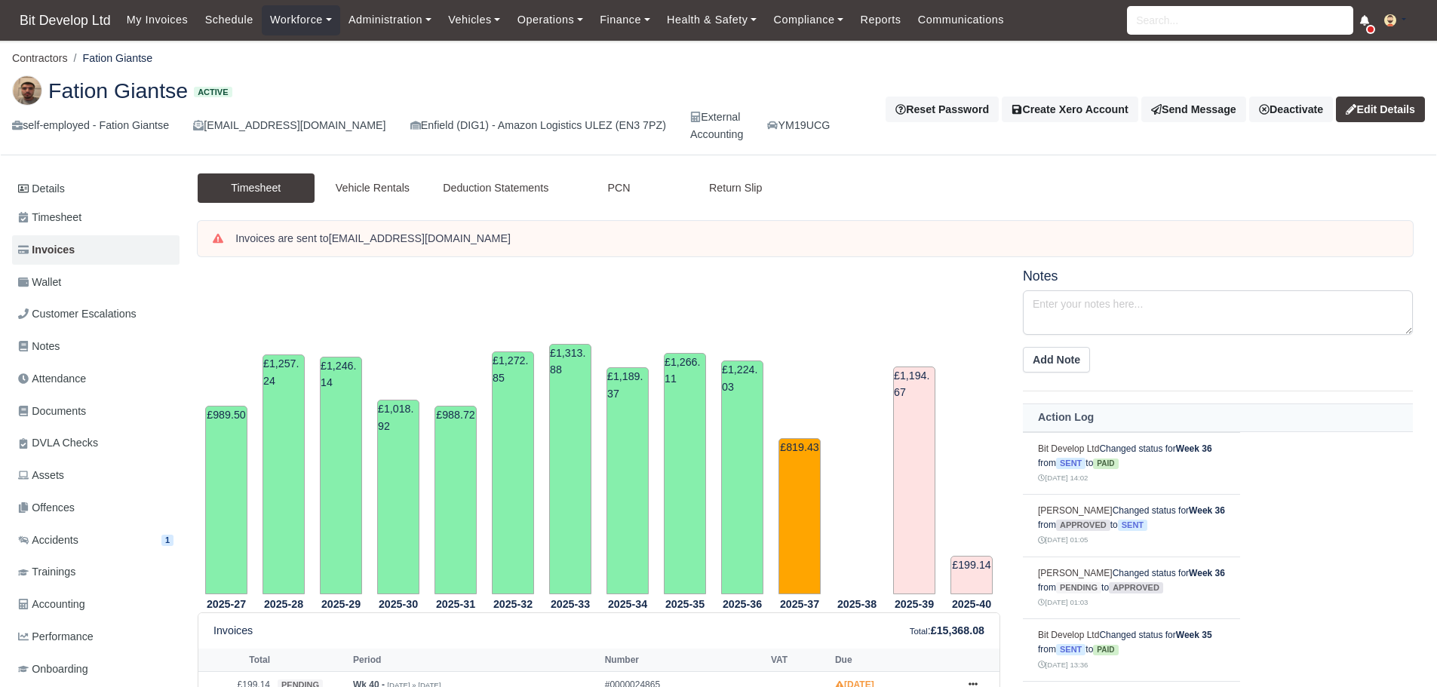
scroll to position [528, 0]
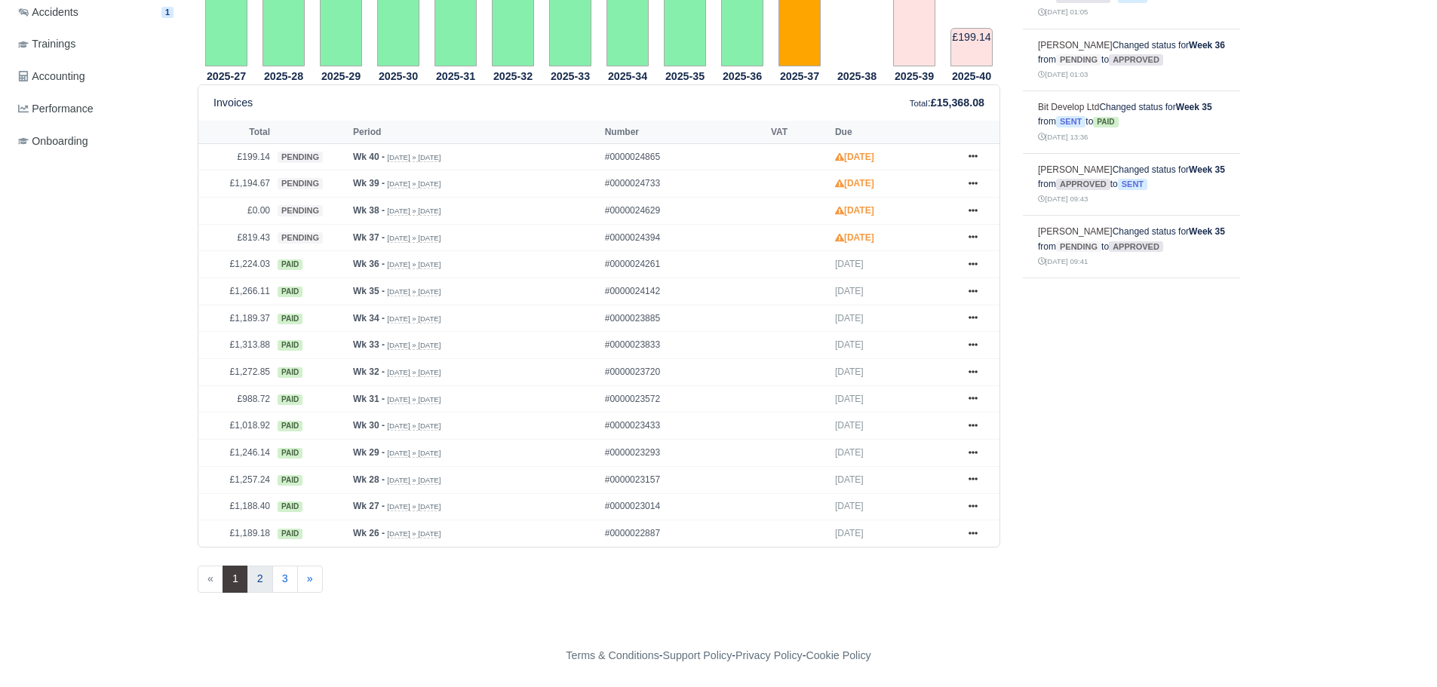
click at [259, 578] on link "2" at bounding box center [260, 579] width 26 height 27
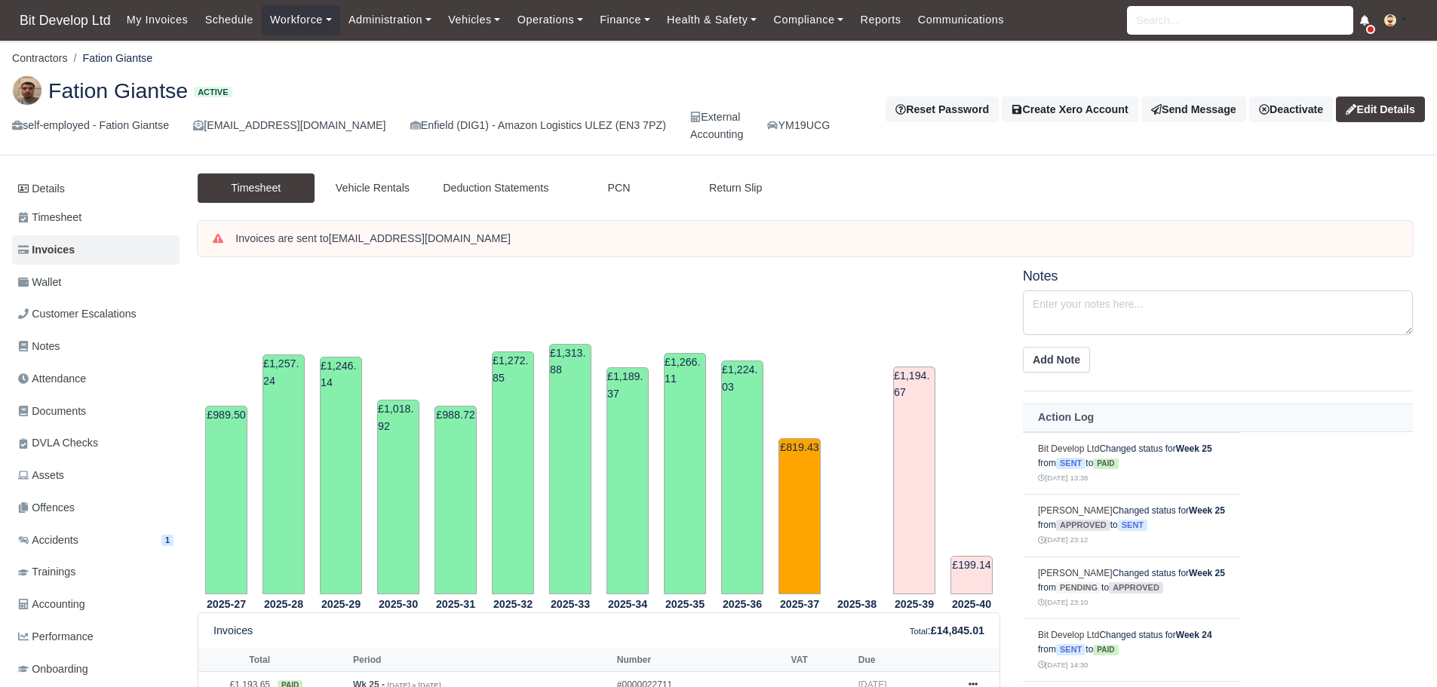
scroll to position [302, 0]
